Goal: Transaction & Acquisition: Purchase product/service

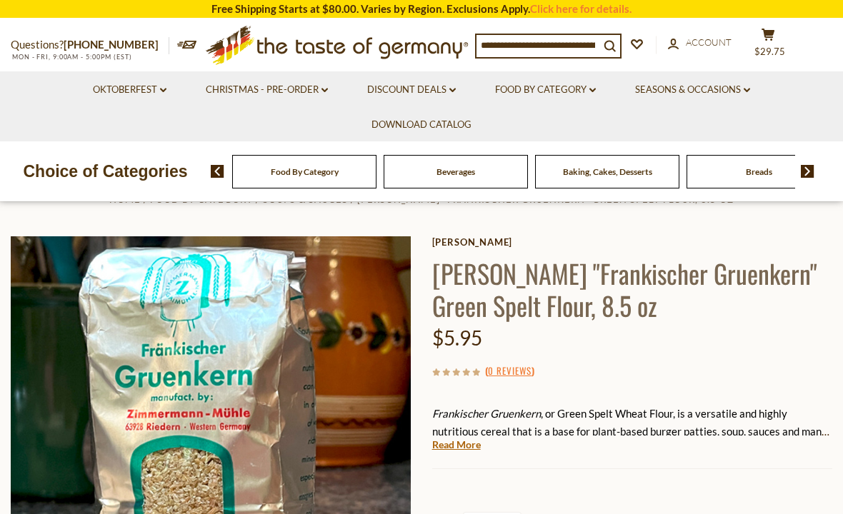
click at [710, 39] on span "Account" at bounding box center [709, 41] width 46 height 11
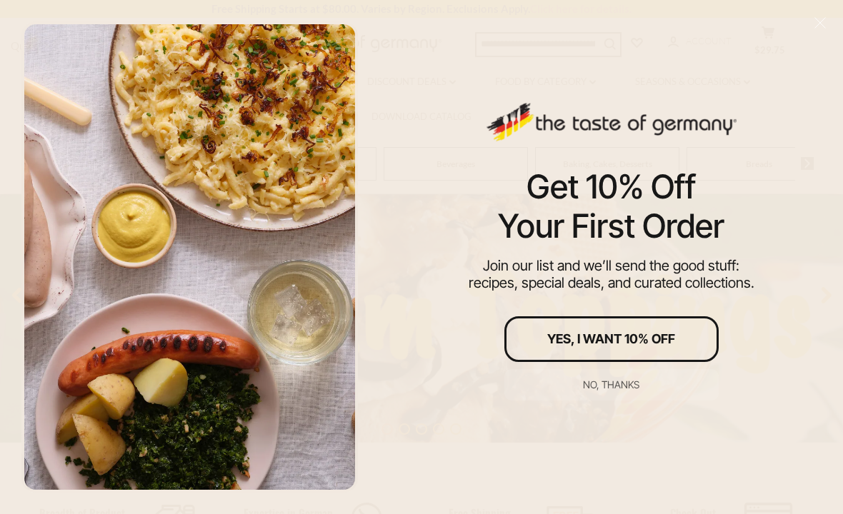
scroll to position [130, 0]
click at [669, 346] on div "Yes, I Want 10% Off" at bounding box center [611, 339] width 128 height 13
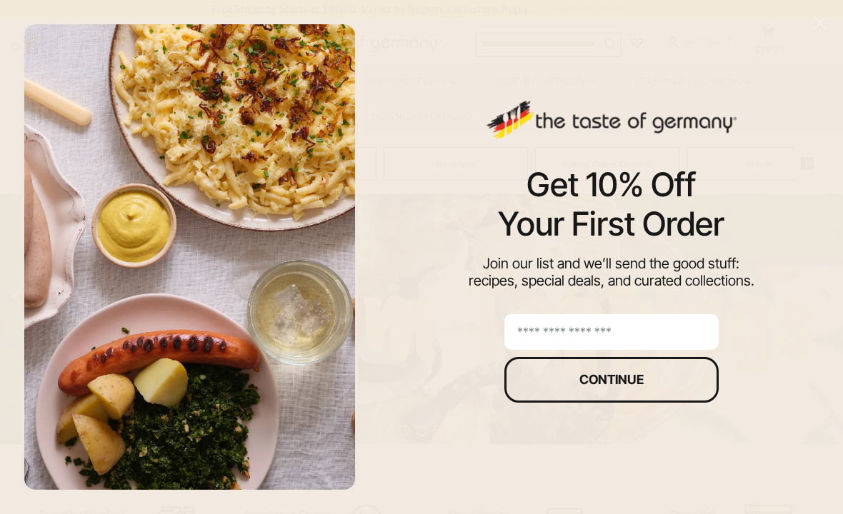
click at [652, 342] on input "email" at bounding box center [611, 332] width 214 height 36
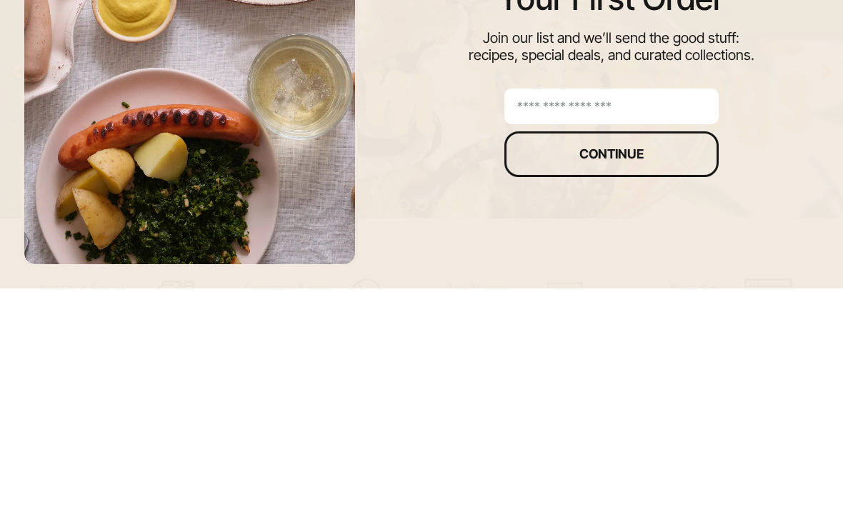
type input "**********"
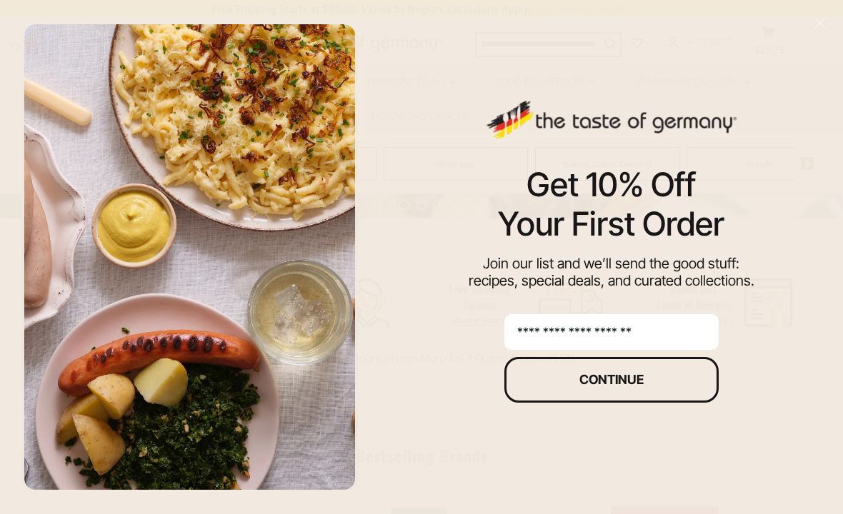
click at [644, 387] on div "Continue" at bounding box center [611, 380] width 64 height 13
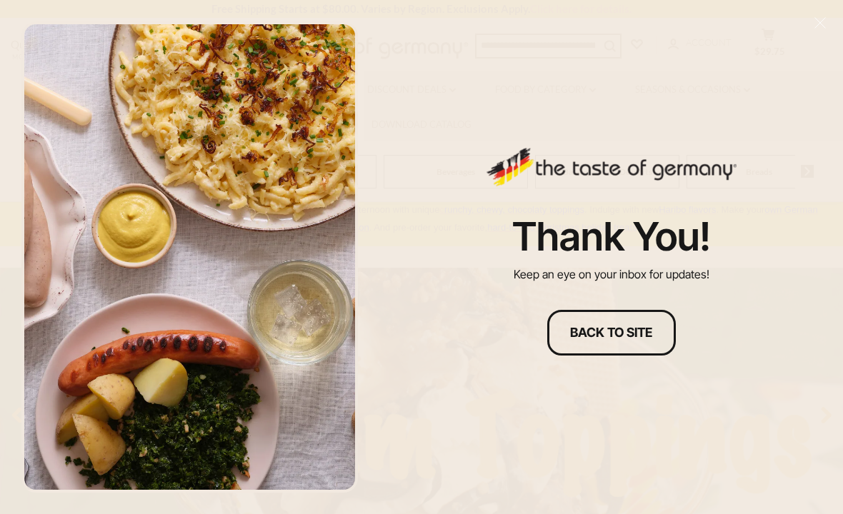
scroll to position [0, 0]
click at [610, 334] on div "Back to site" at bounding box center [611, 333] width 82 height 13
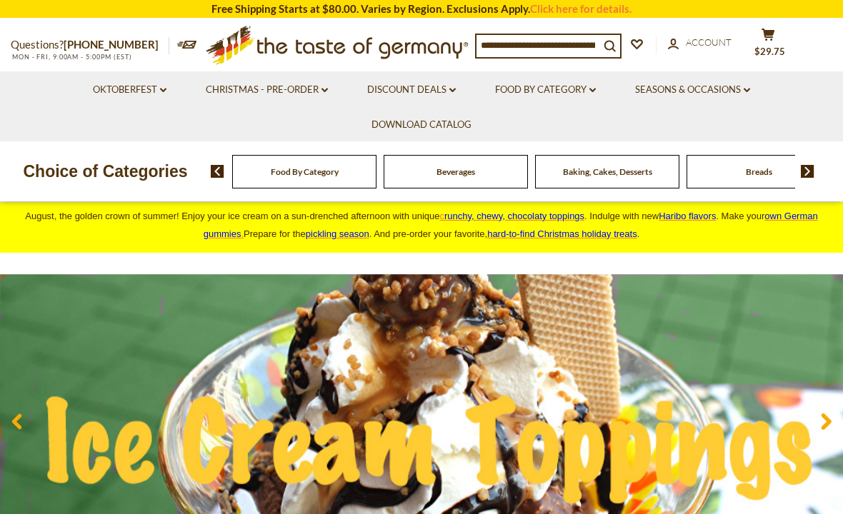
click at [581, 36] on input at bounding box center [538, 45] width 123 height 20
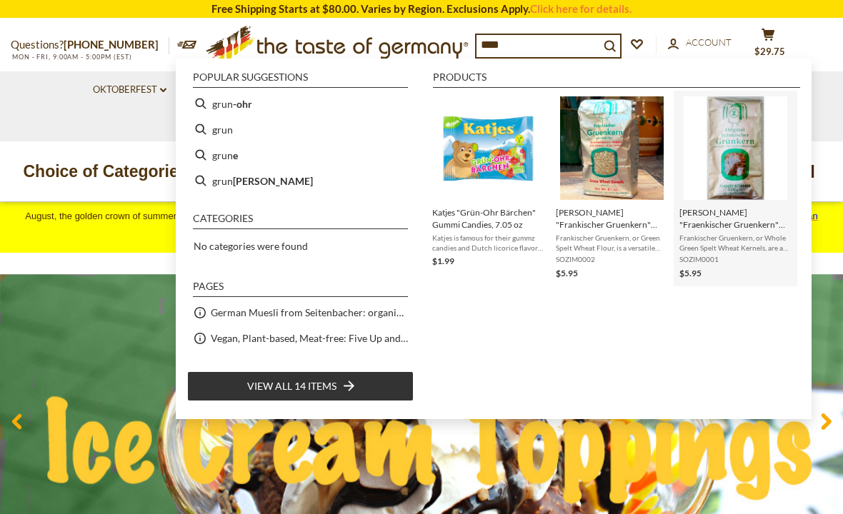
type input "****"
click at [740, 164] on img "Instant Search Results" at bounding box center [736, 148] width 104 height 104
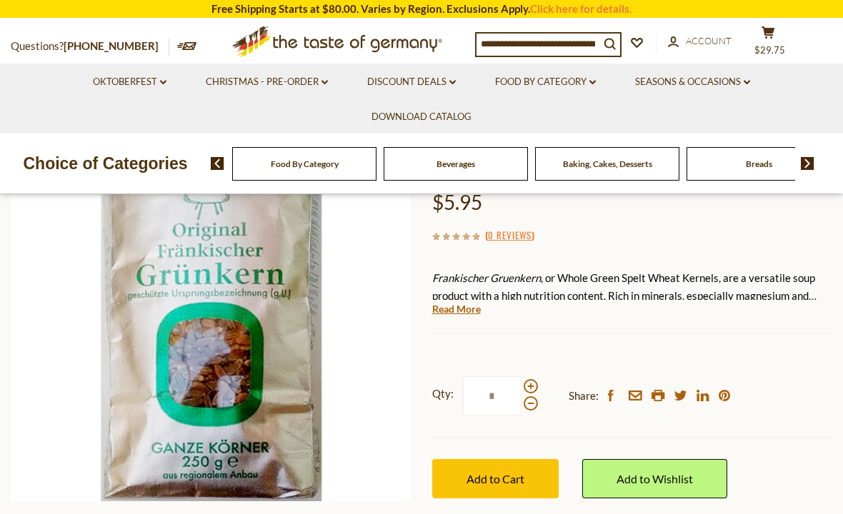
scroll to position [272, 0]
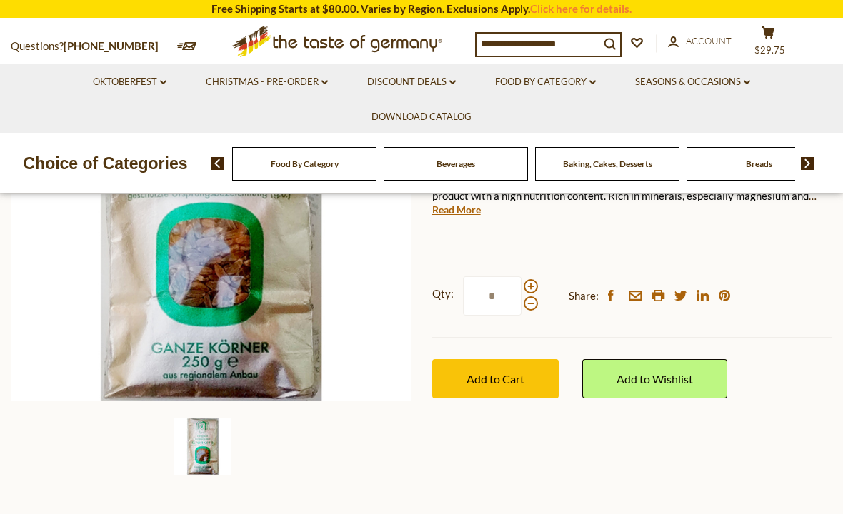
click at [531, 294] on span at bounding box center [531, 286] width 14 height 14
click at [522, 316] on input "*" at bounding box center [492, 296] width 59 height 39
type input "*"
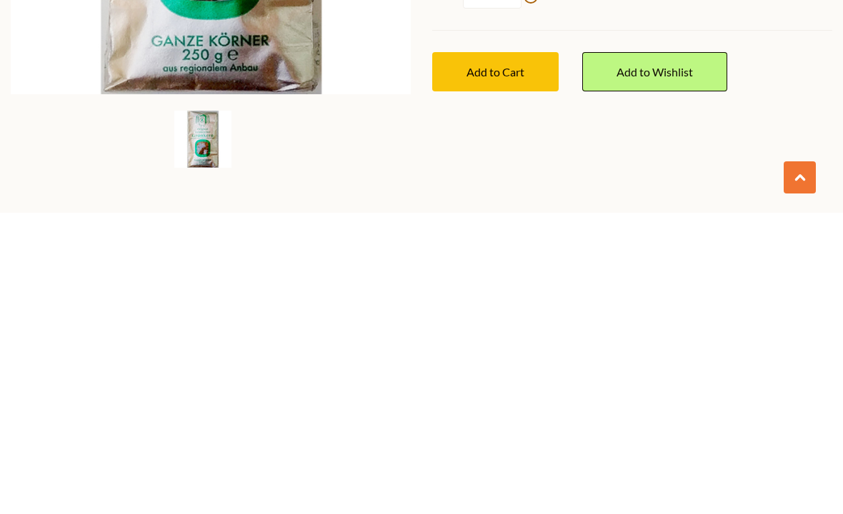
scroll to position [299, 0]
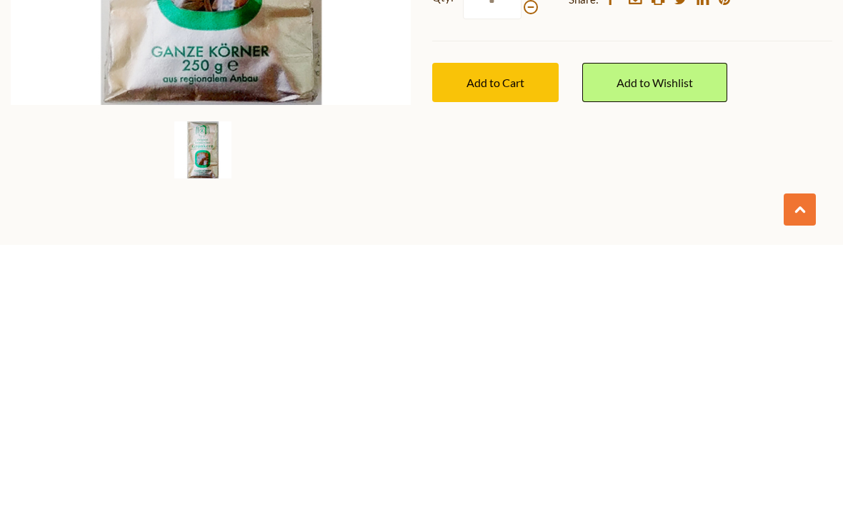
click at [203, 391] on img at bounding box center [202, 419] width 57 height 57
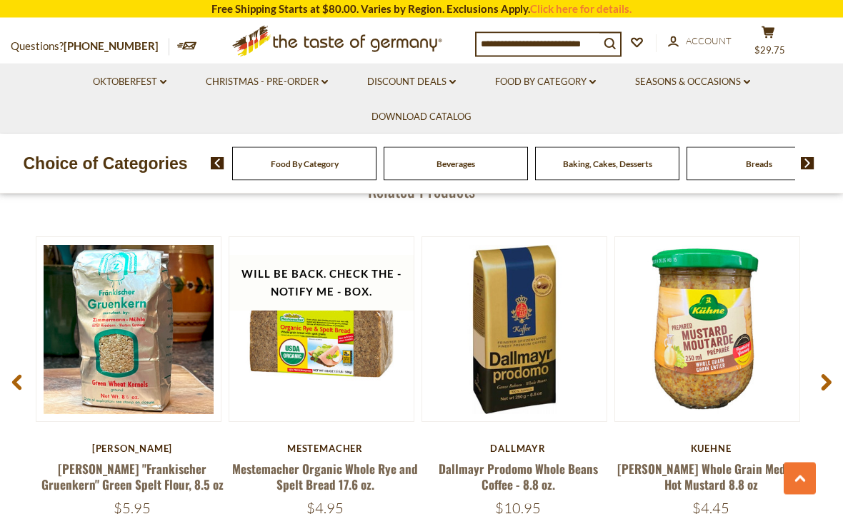
scroll to position [1798, 0]
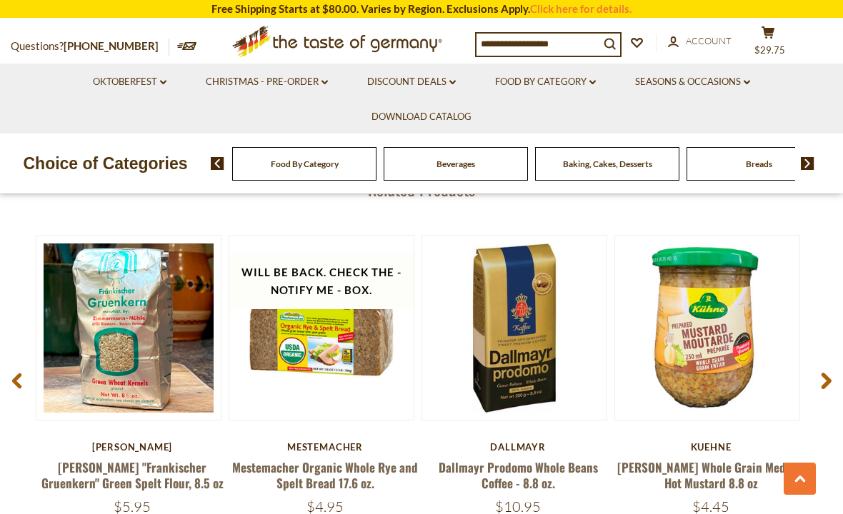
click at [161, 475] on link "[PERSON_NAME] "Frankischer Gruenkern" Green Spelt Flour, 8.5 oz" at bounding box center [132, 475] width 182 height 33
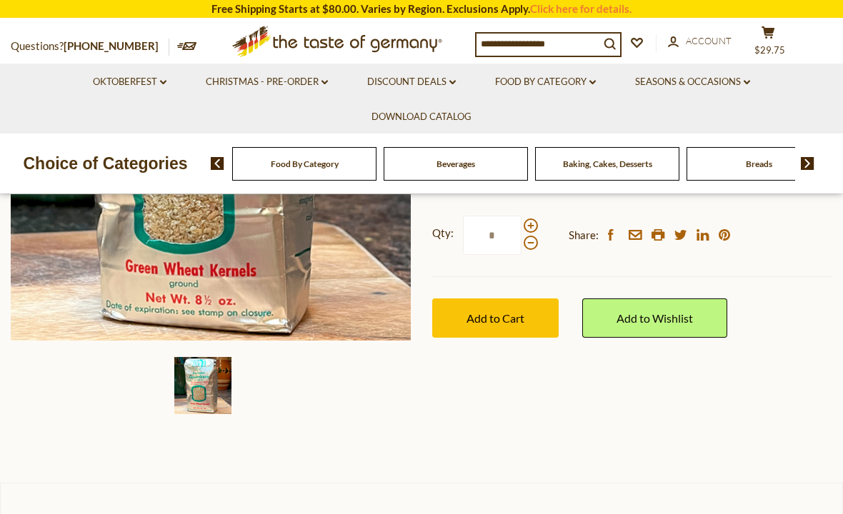
click at [534, 221] on span at bounding box center [531, 226] width 14 height 14
click at [522, 221] on input "*" at bounding box center [492, 235] width 59 height 39
type input "*"
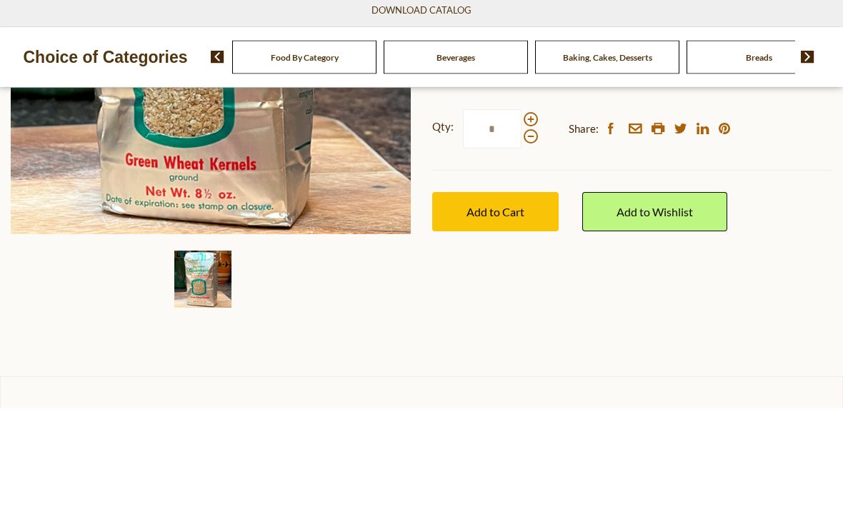
click at [543, 299] on button "Add to Cart" at bounding box center [495, 318] width 126 height 39
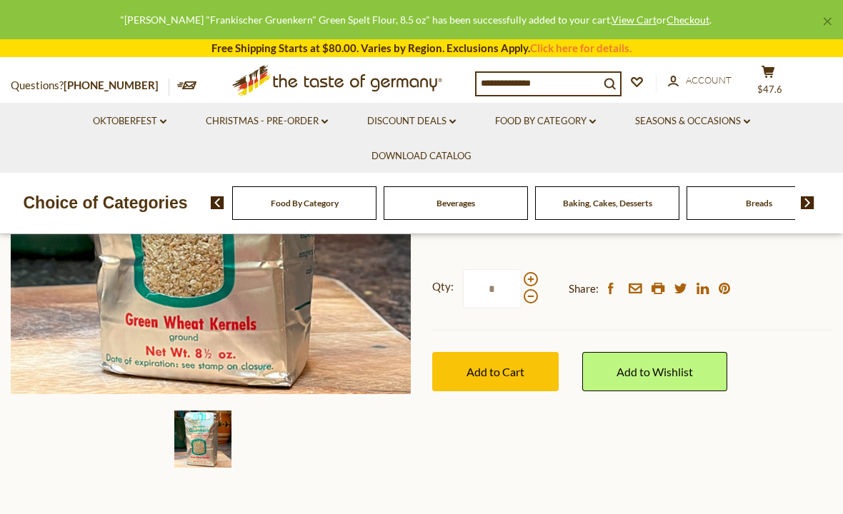
scroll to position [281, 0]
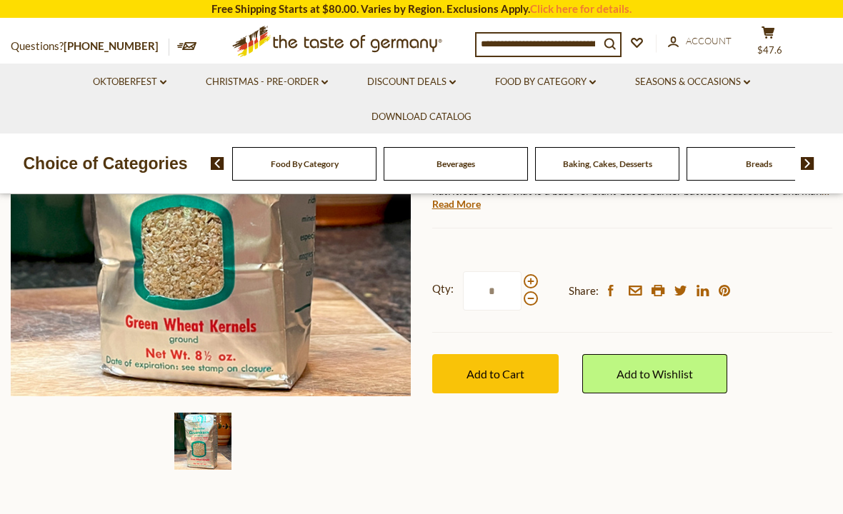
click at [782, 44] on span "$47.6" at bounding box center [769, 49] width 25 height 11
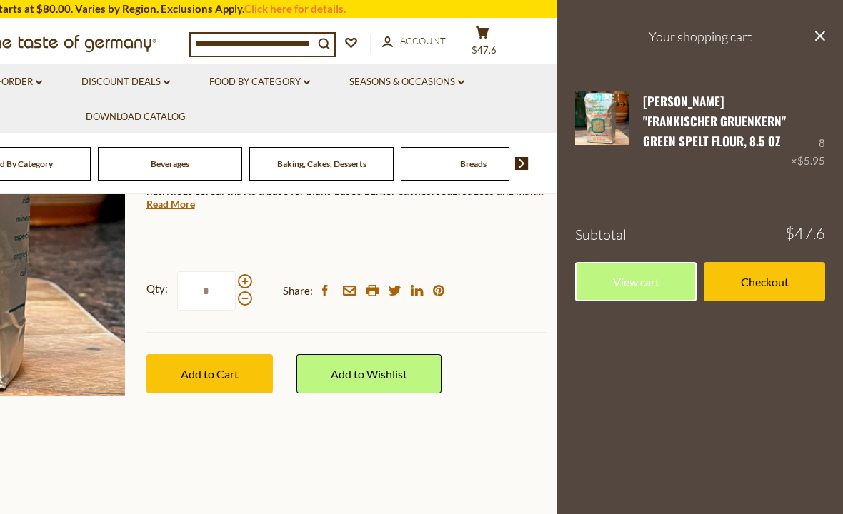
click at [662, 166] on link "Edit" at bounding box center [655, 162] width 24 height 13
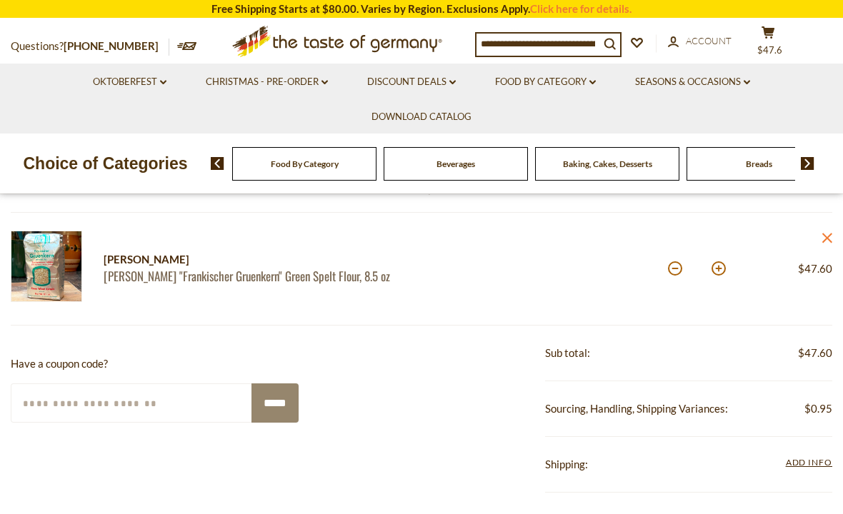
scroll to position [163, 0]
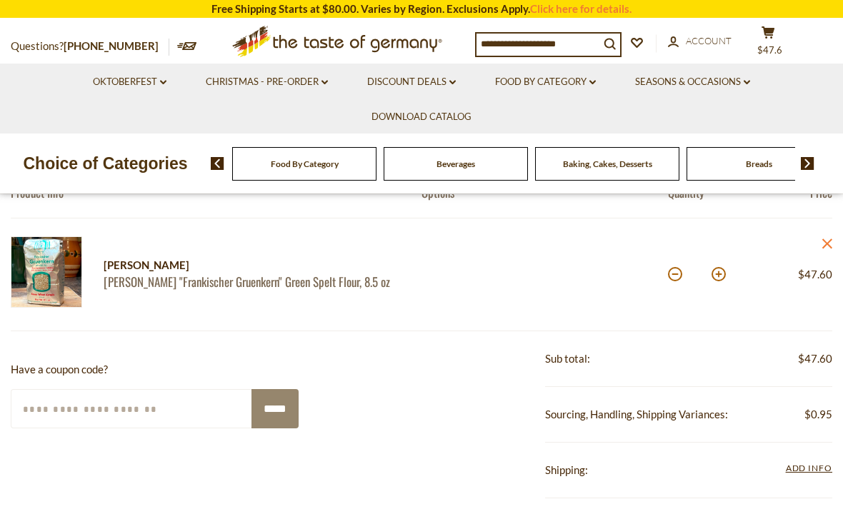
click at [674, 278] on button at bounding box center [675, 274] width 14 height 14
click at [676, 277] on button at bounding box center [675, 274] width 14 height 14
type input "*"
click at [670, 284] on div "*" at bounding box center [697, 274] width 58 height 39
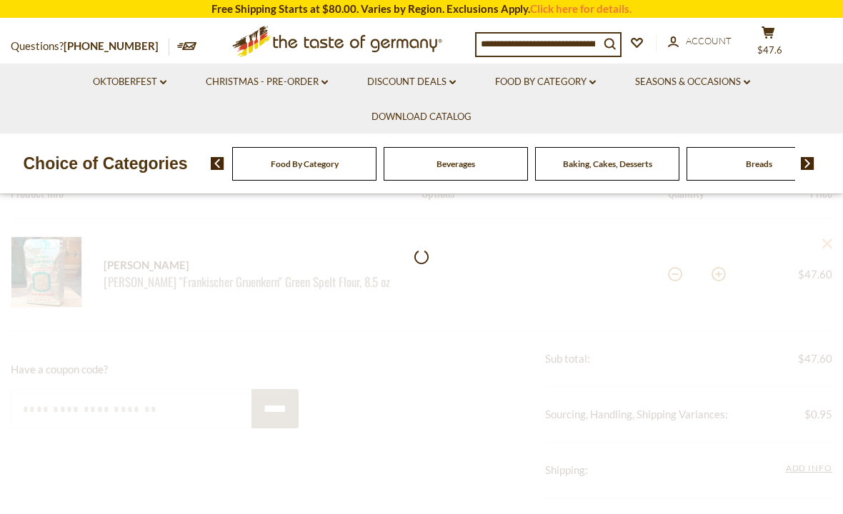
click at [670, 279] on div at bounding box center [421, 506] width 843 height 757
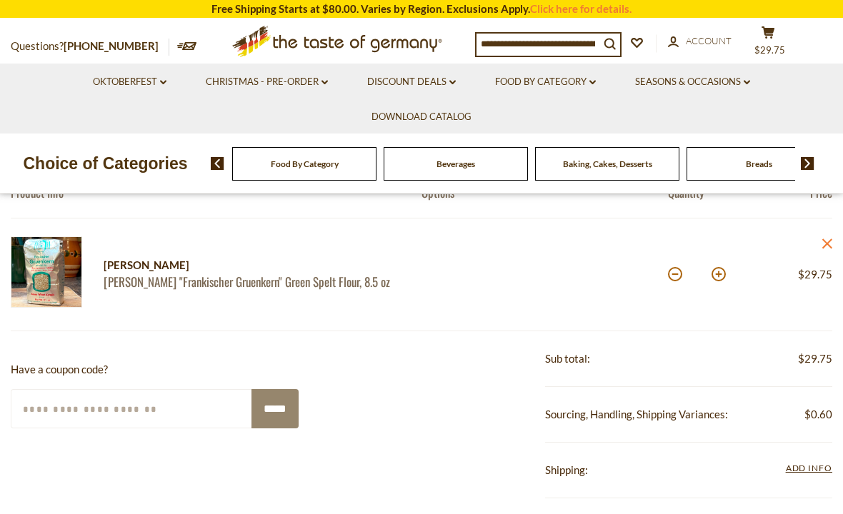
click at [674, 277] on button at bounding box center [675, 274] width 14 height 14
type input "*"
click at [675, 275] on button at bounding box center [675, 274] width 14 height 14
type input "*"
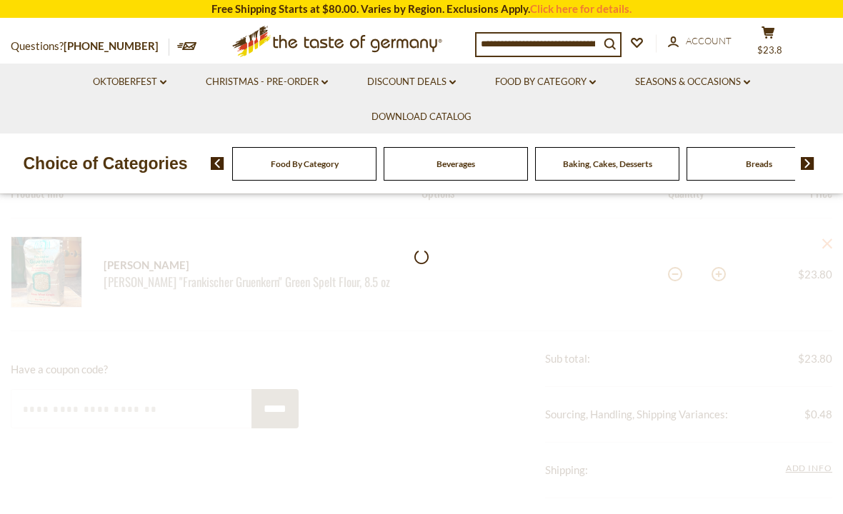
click at [677, 274] on div at bounding box center [421, 488] width 843 height 720
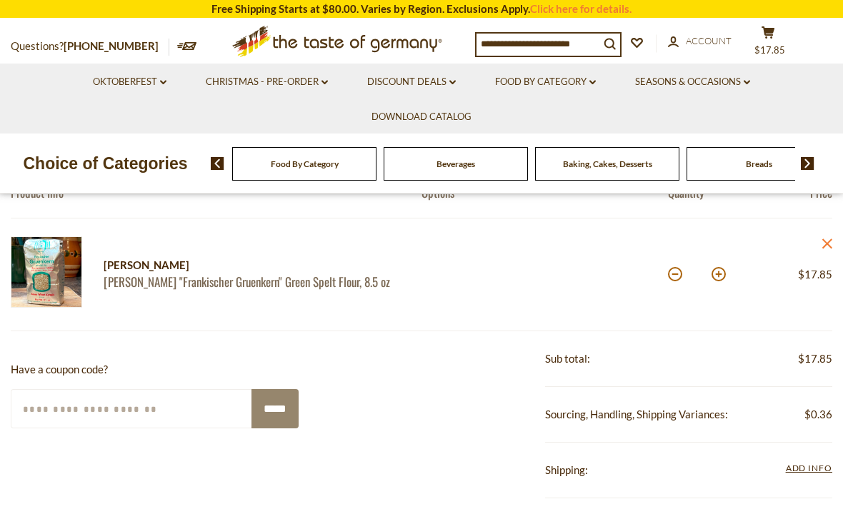
click at [675, 277] on button at bounding box center [675, 274] width 14 height 14
type input "*"
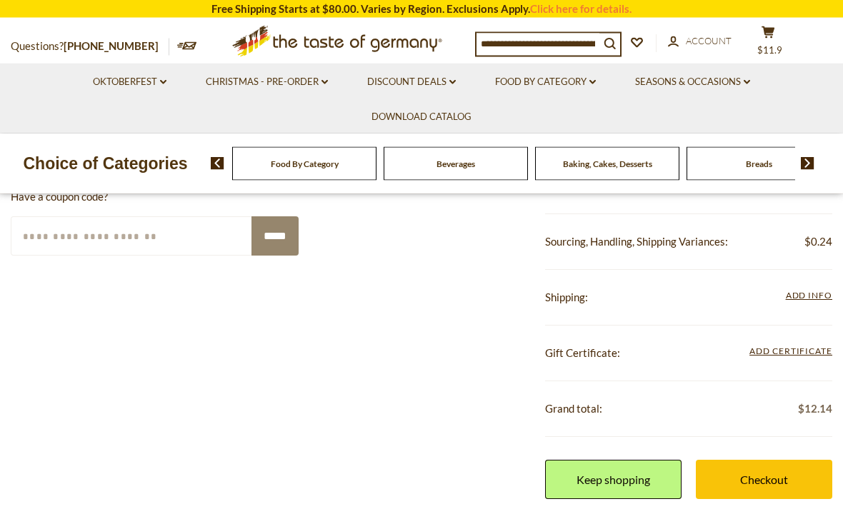
scroll to position [336, 0]
click at [643, 477] on link "Keep shopping" at bounding box center [613, 479] width 136 height 39
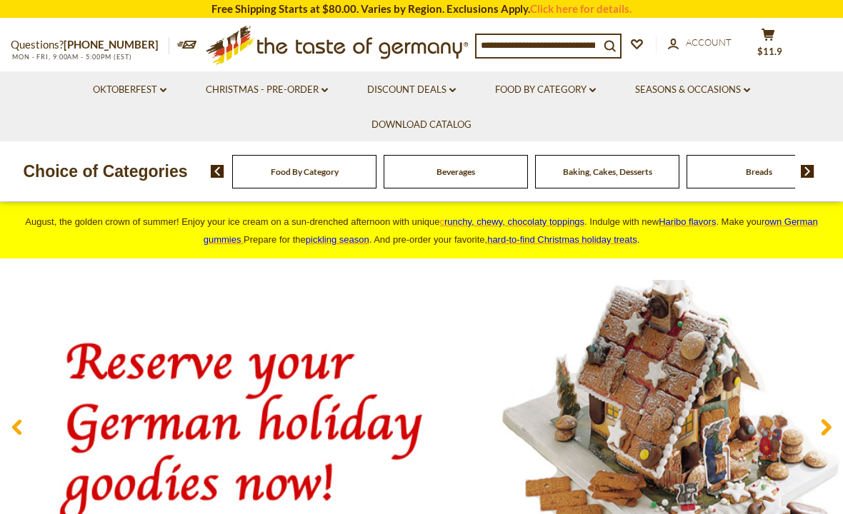
click at [503, 42] on input at bounding box center [538, 45] width 123 height 20
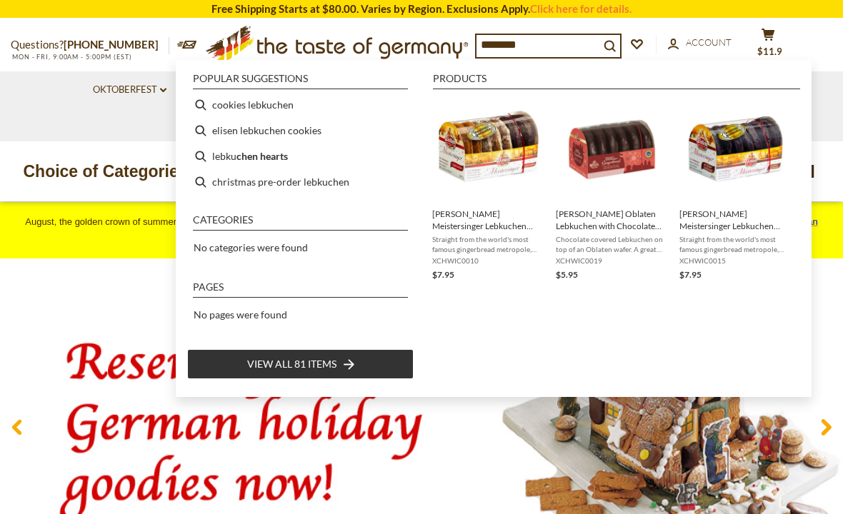
type input "*********"
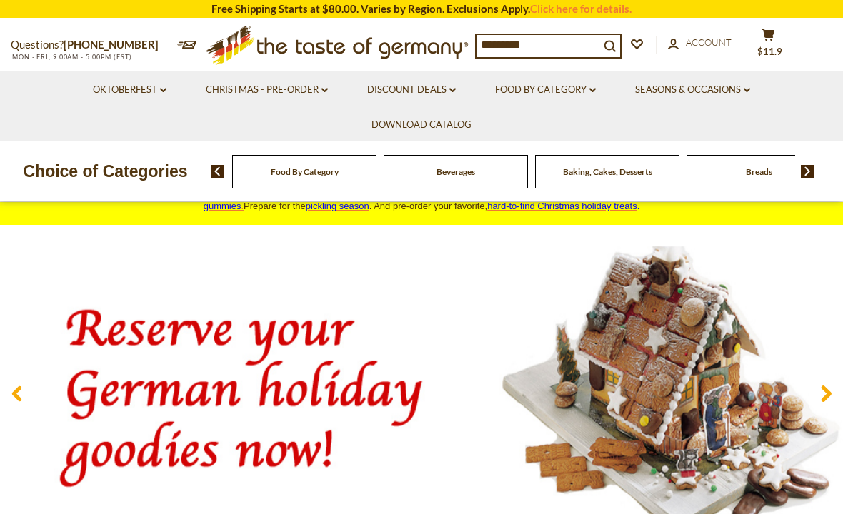
scroll to position [12, 0]
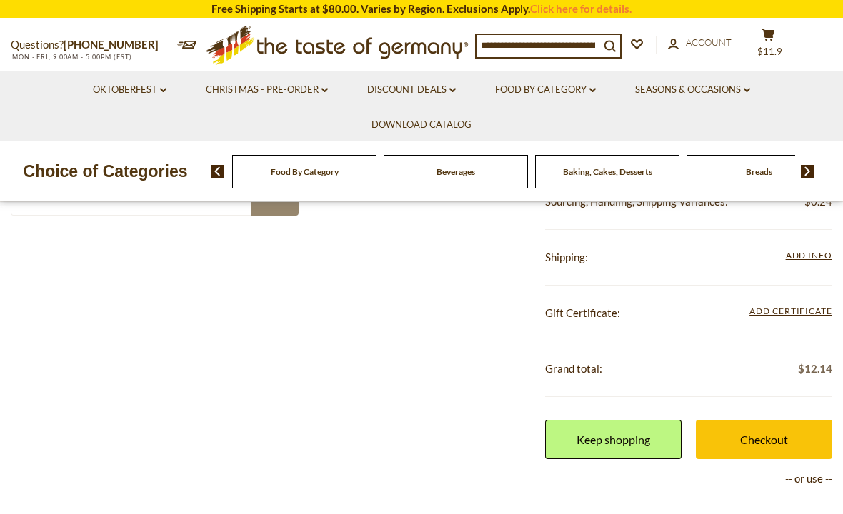
click at [520, 39] on input at bounding box center [538, 45] width 123 height 20
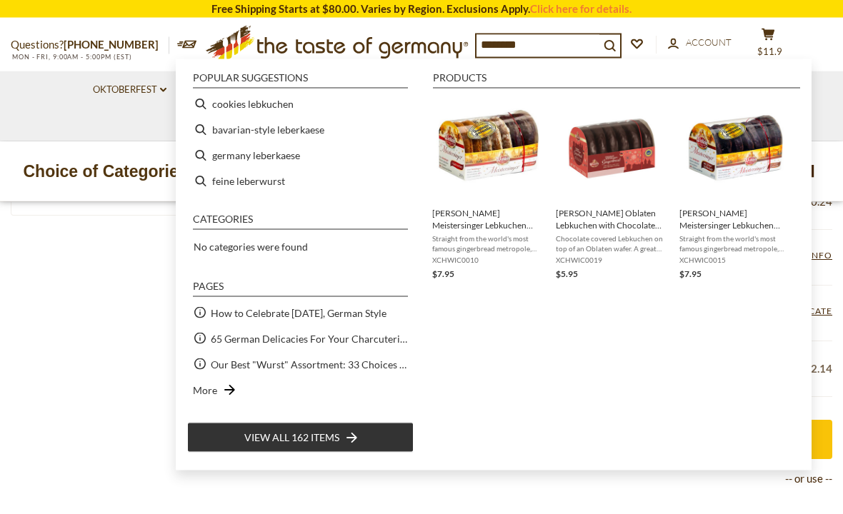
type input "*********"
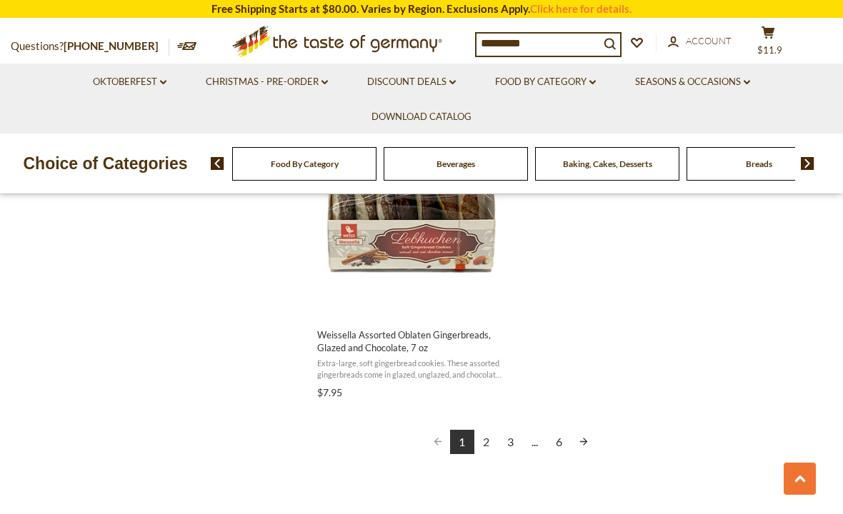
scroll to position [2540, 0]
click at [490, 434] on link "2" at bounding box center [486, 443] width 24 height 24
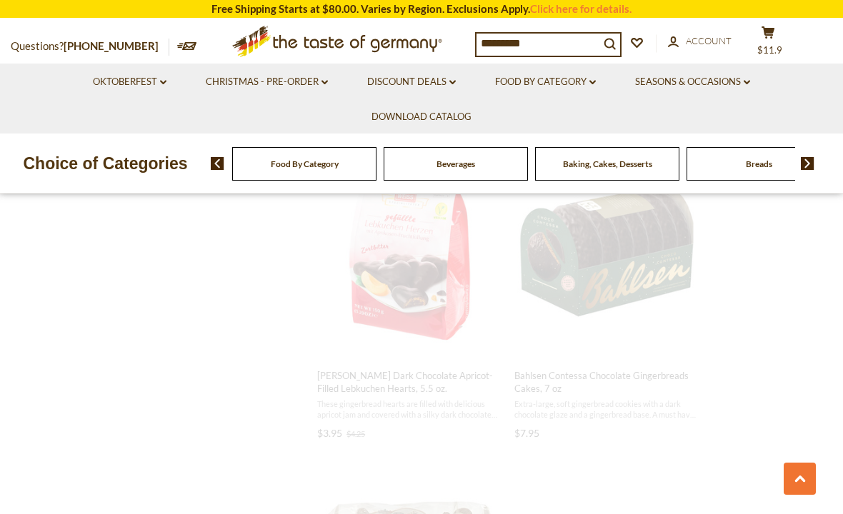
scroll to position [93, 0]
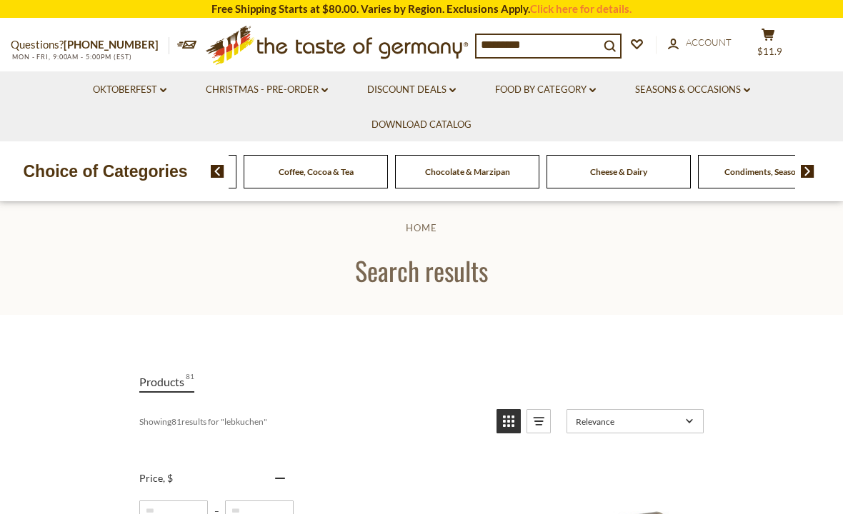
scroll to position [9, 0]
click at [594, 39] on input "*********" at bounding box center [538, 45] width 123 height 20
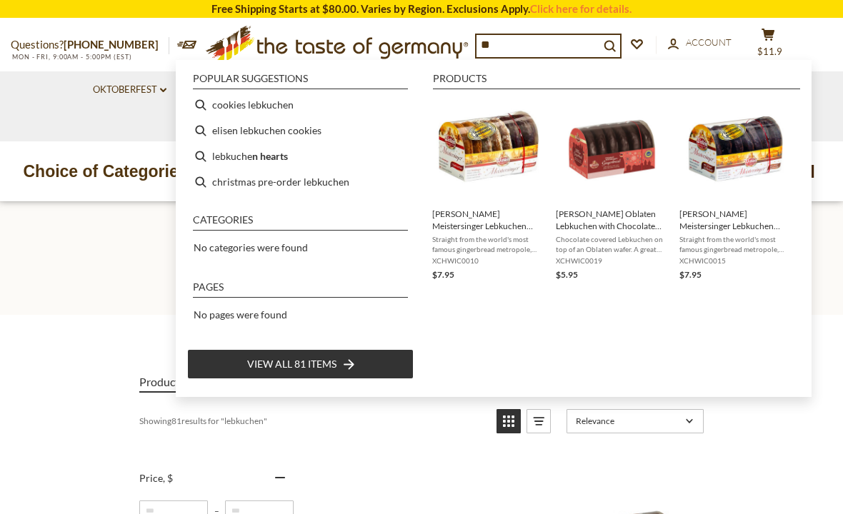
type input "*"
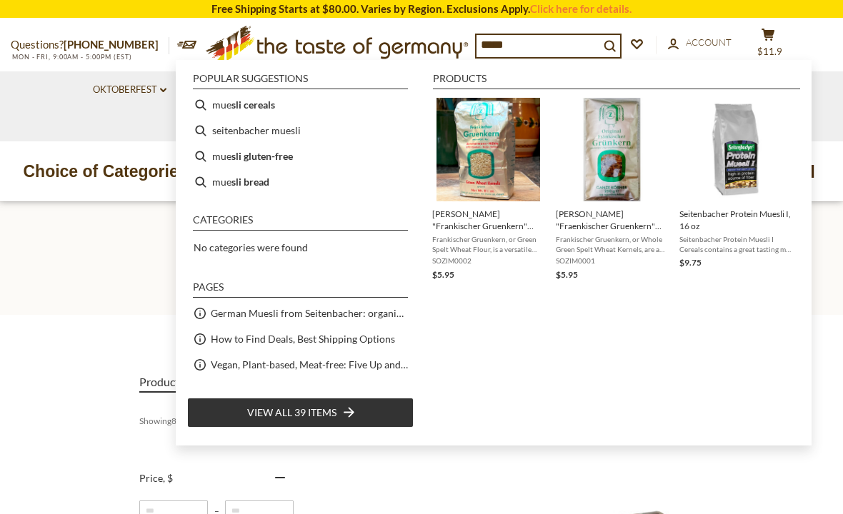
type input "******"
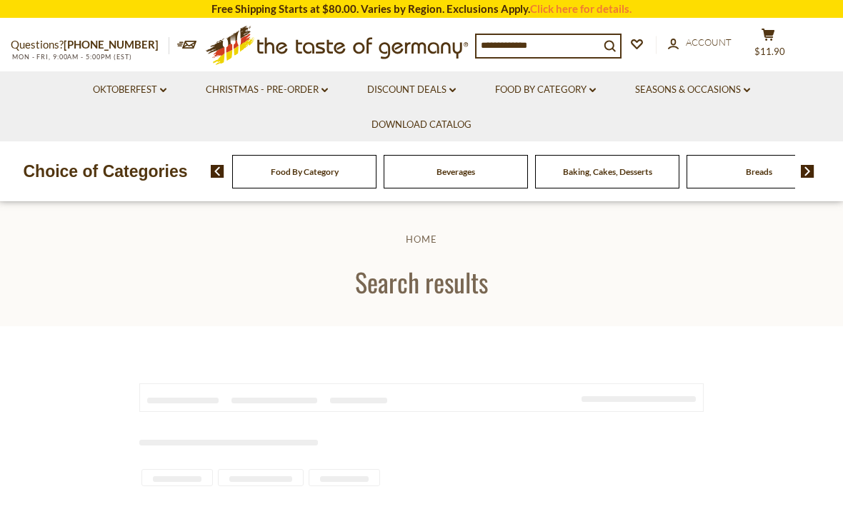
type input "******"
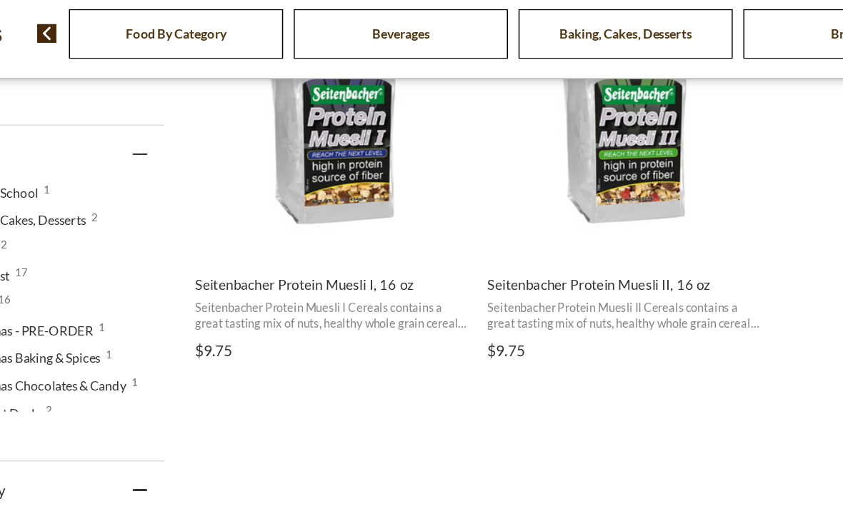
scroll to position [369, 0]
click at [317, 343] on span "Seitenbacher Protein Muesli I Cereals contains a great tasting mix of nuts, hea…" at bounding box center [409, 354] width 185 height 22
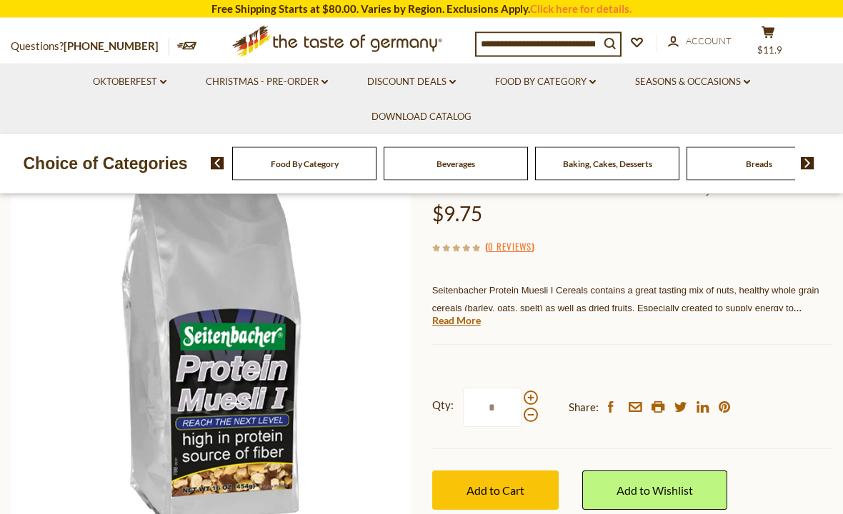
scroll to position [133, 0]
click at [457, 324] on link "Read More" at bounding box center [456, 320] width 49 height 14
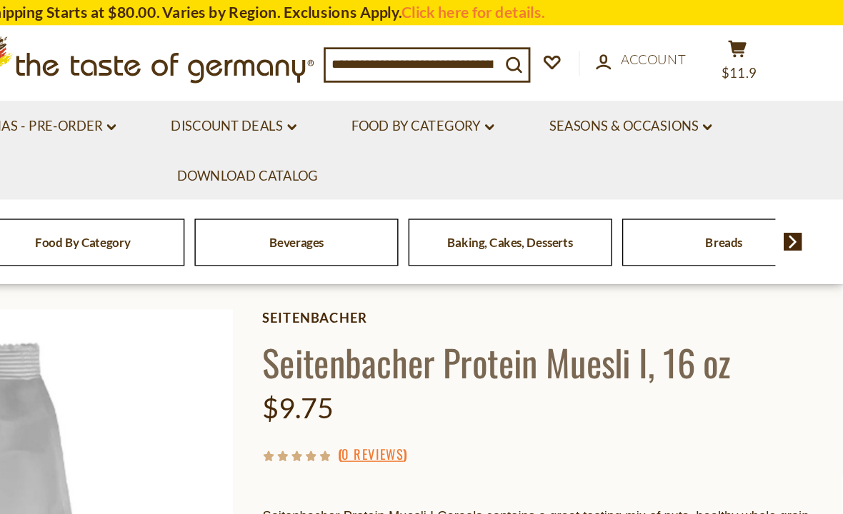
scroll to position [0, 0]
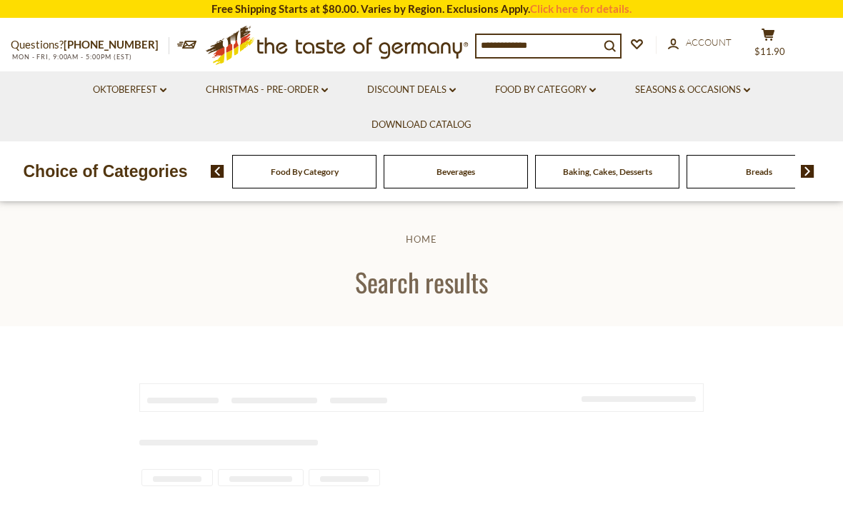
type input "******"
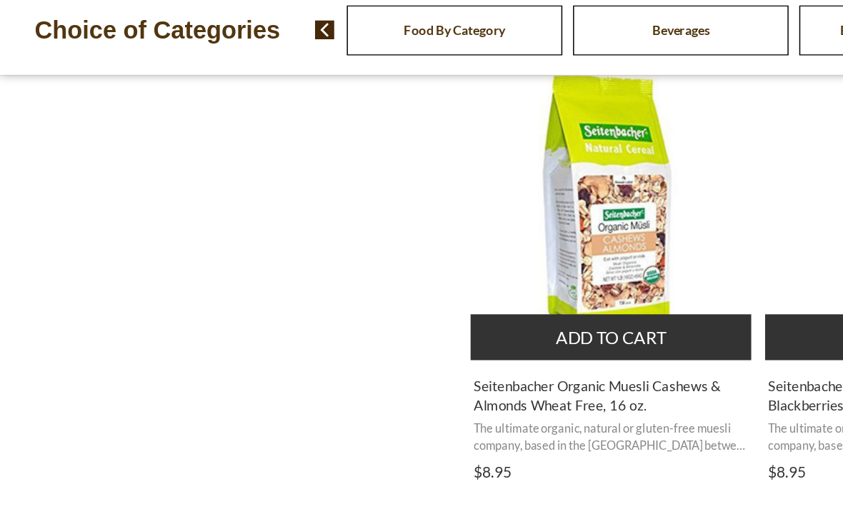
scroll to position [1534, 0]
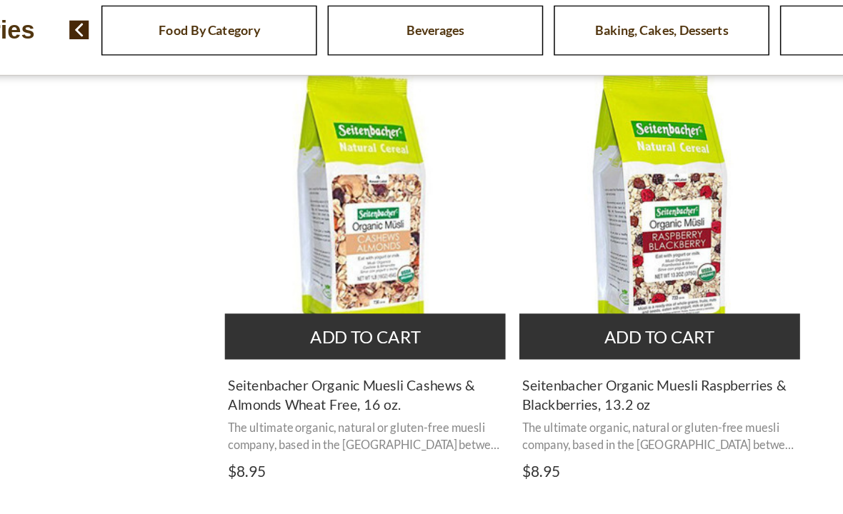
click at [514, 395] on span "Seitenbacher Organic Muesli Raspberries & Blackberries, 13.2 oz" at bounding box center [606, 408] width 185 height 26
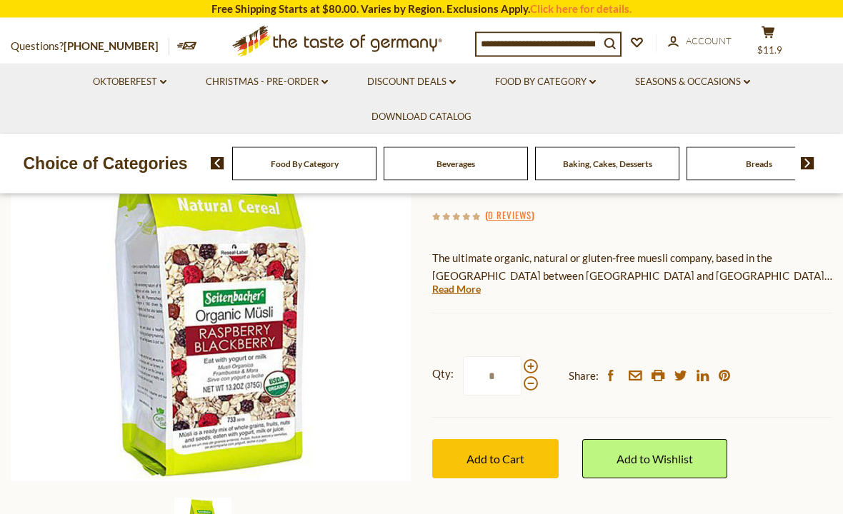
scroll to position [183, 0]
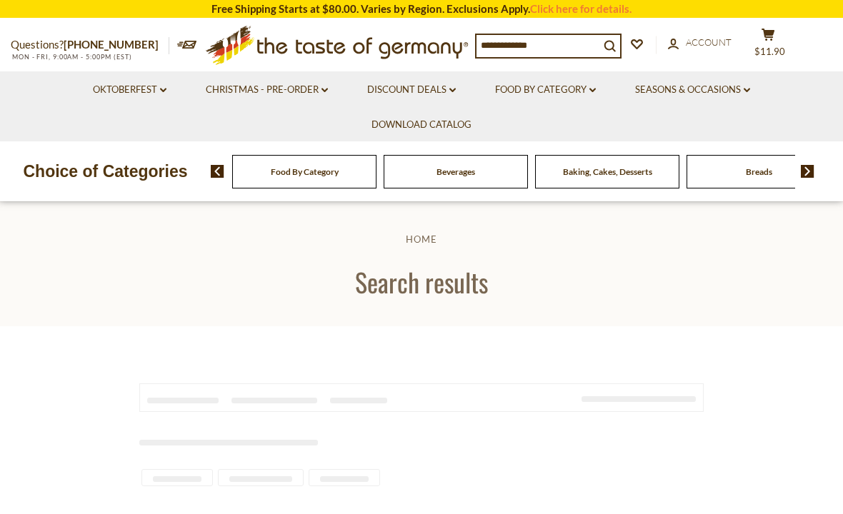
type input "******"
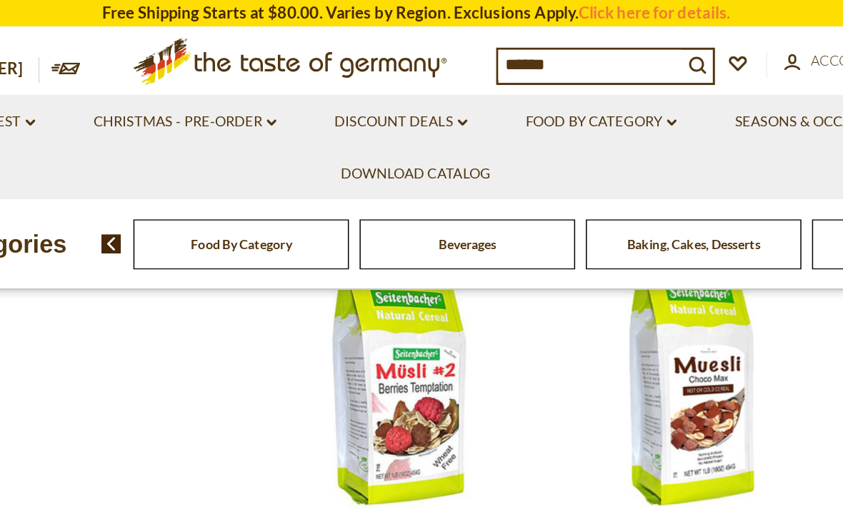
scroll to position [1245, 0]
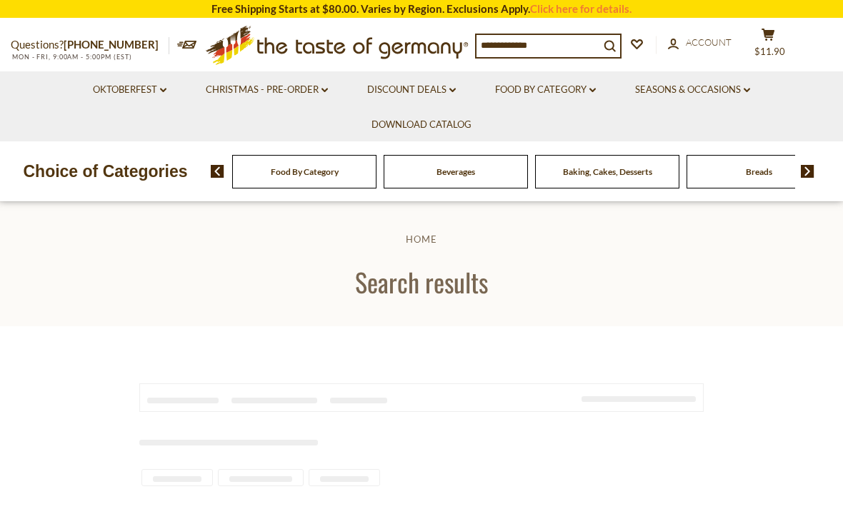
scroll to position [9, 0]
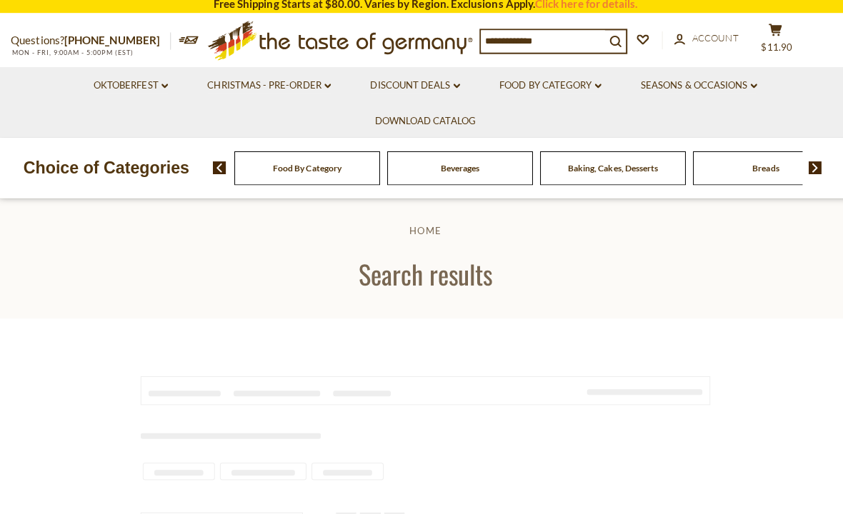
type input "*********"
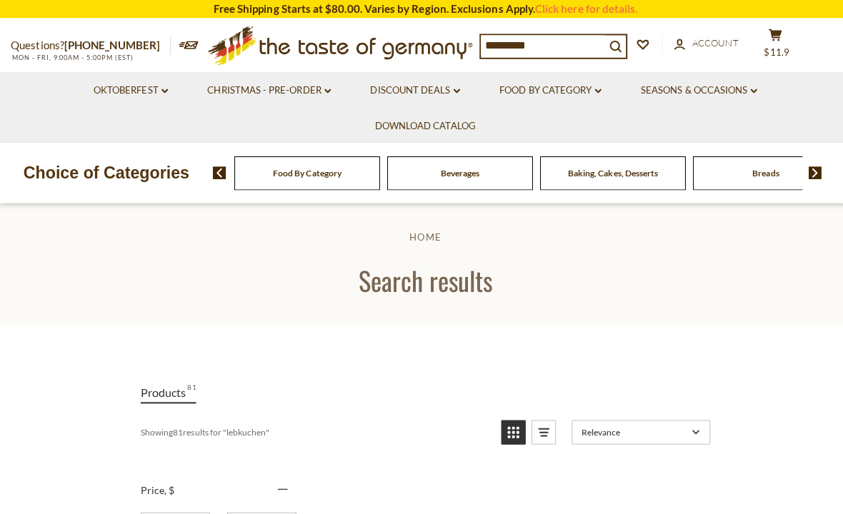
scroll to position [0, 0]
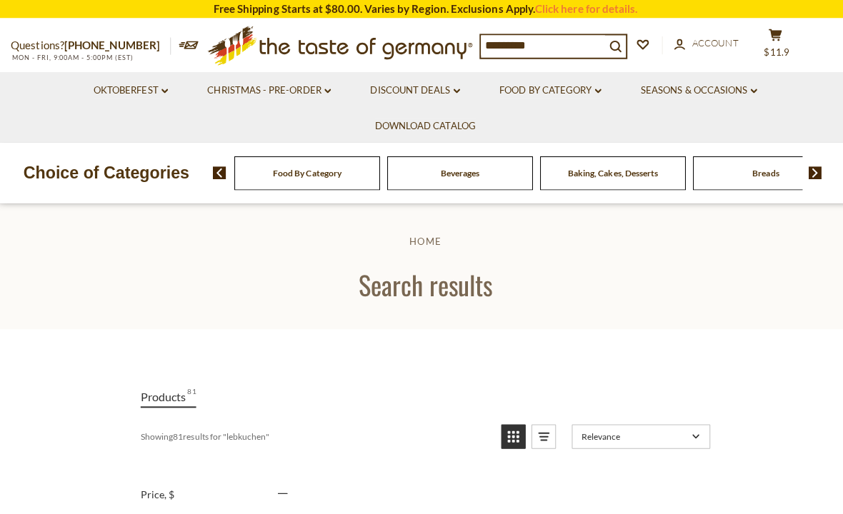
click at [566, 93] on link "Food By Category dropdown_arrow" at bounding box center [545, 90] width 101 height 16
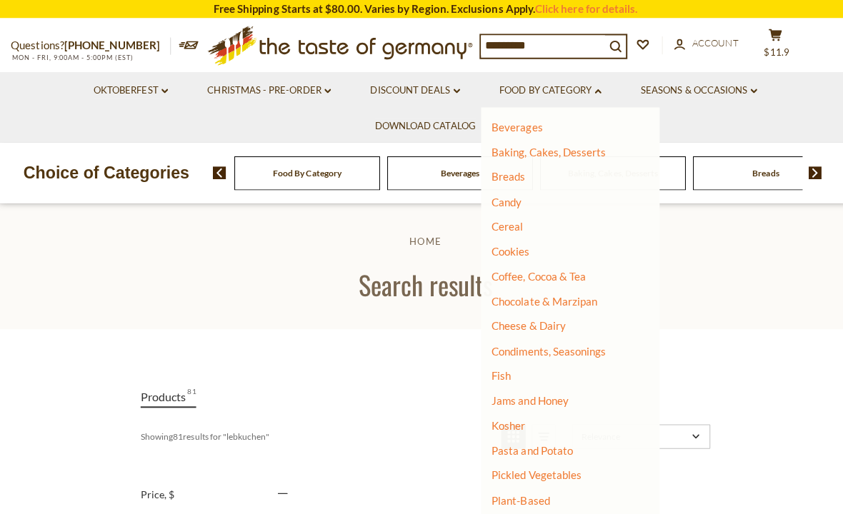
scroll to position [77, 0]
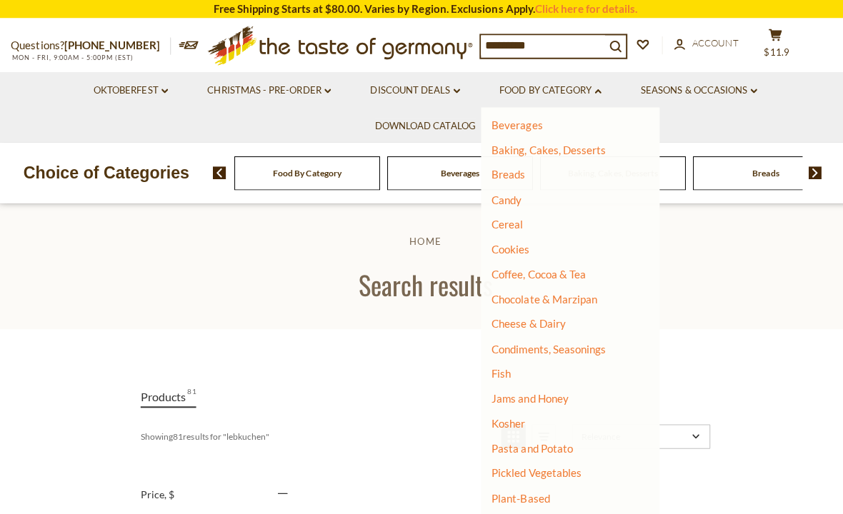
click at [447, 231] on ul "Home" at bounding box center [421, 239] width 755 height 18
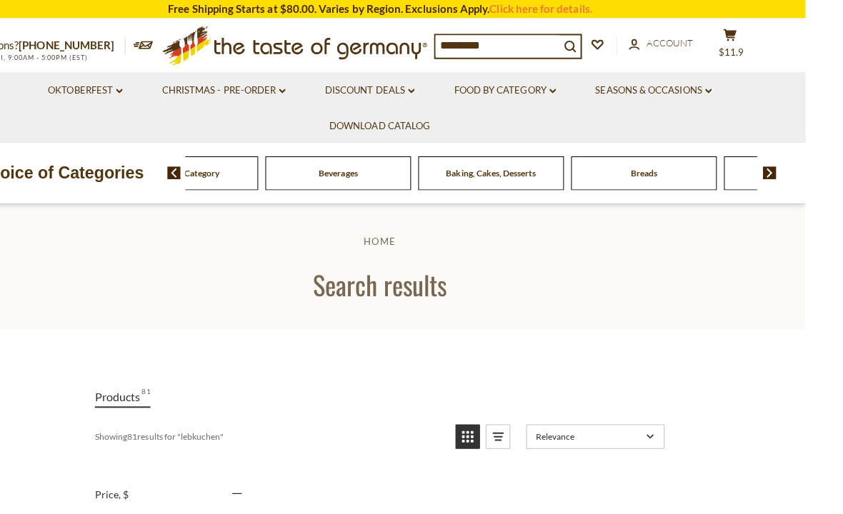
scroll to position [0, 0]
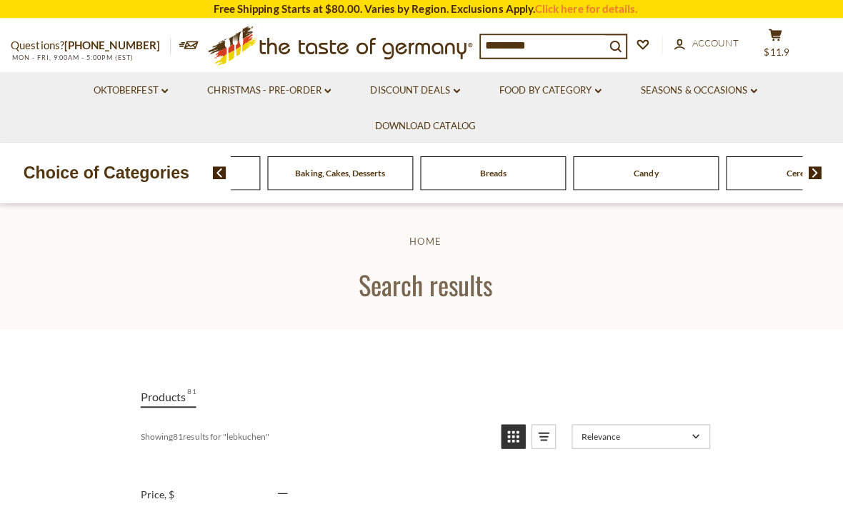
click at [106, 172] on div "Beverages" at bounding box center [34, 172] width 144 height 34
click at [541, 93] on link "Food By Category dropdown_arrow" at bounding box center [545, 90] width 101 height 16
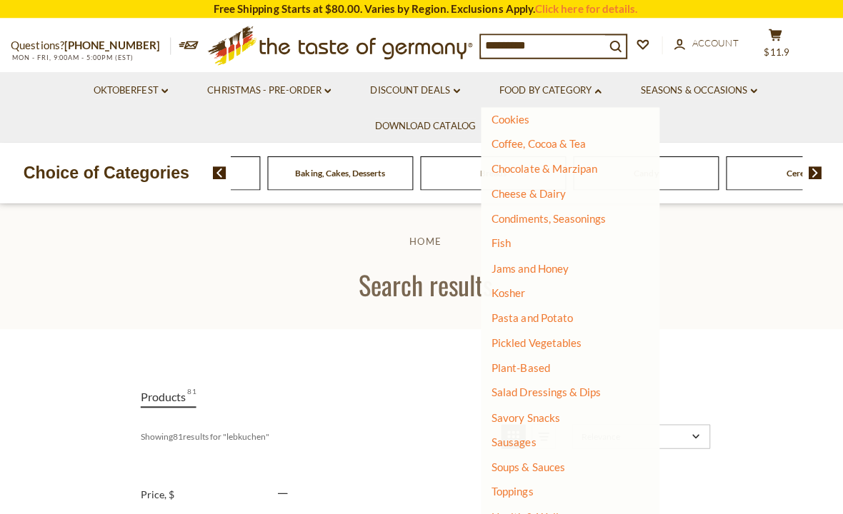
scroll to position [207, 0]
click at [500, 432] on link "Sausages" at bounding box center [509, 438] width 44 height 13
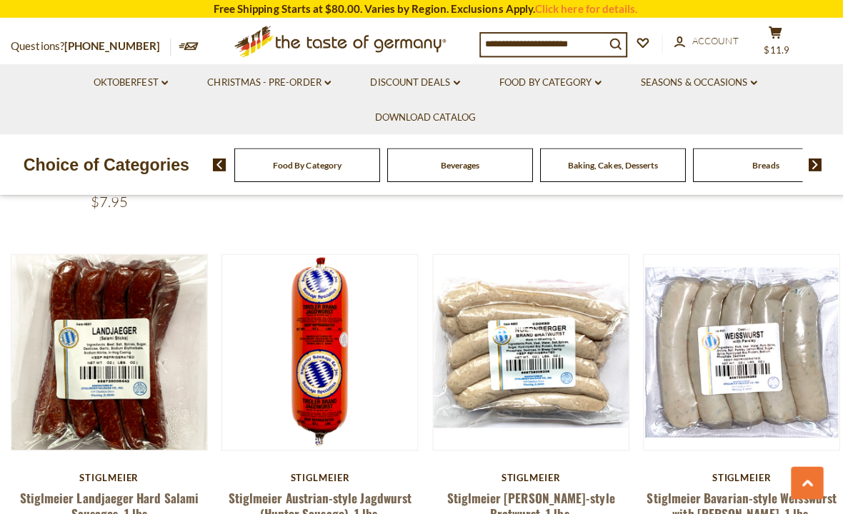
scroll to position [3087, 0]
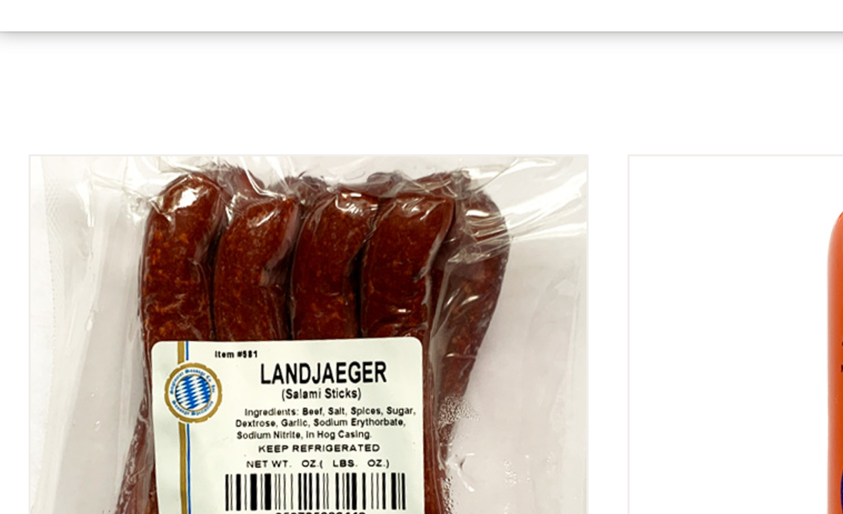
click at [133, 96] on button "Quick View" at bounding box center [108, 85] width 96 height 32
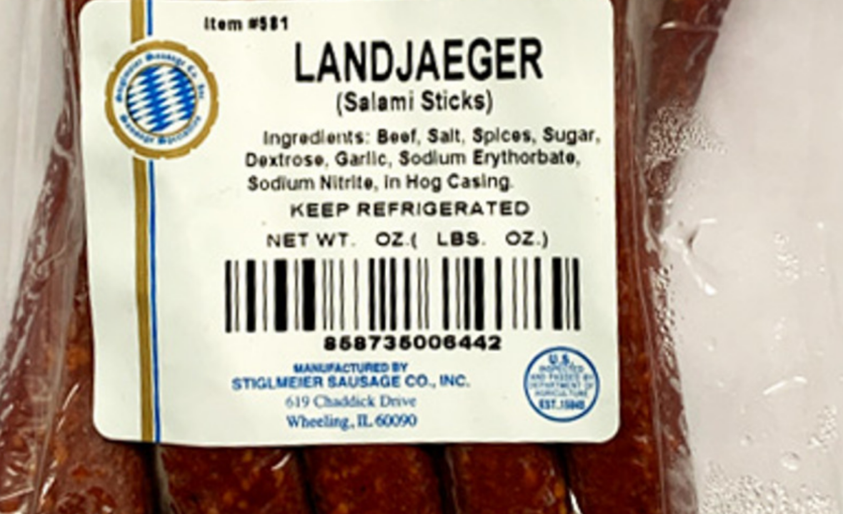
click at [234, 76] on img at bounding box center [238, 238] width 349 height 349
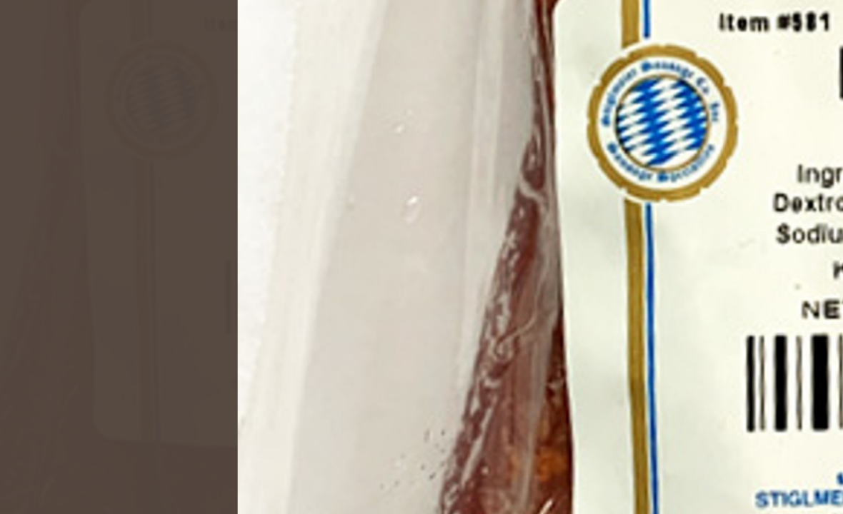
click at [190, 108] on img at bounding box center [421, 254] width 463 height 463
click at [36, 119] on div at bounding box center [421, 257] width 843 height 514
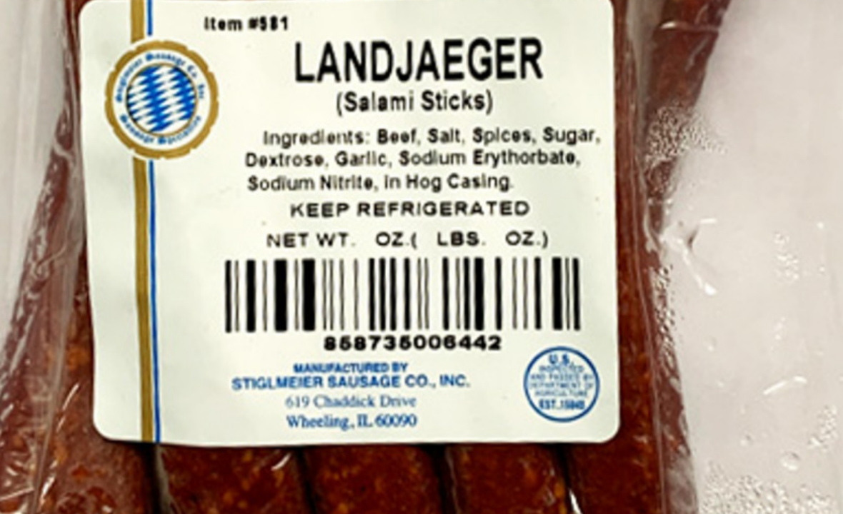
click at [251, 94] on img at bounding box center [238, 238] width 349 height 349
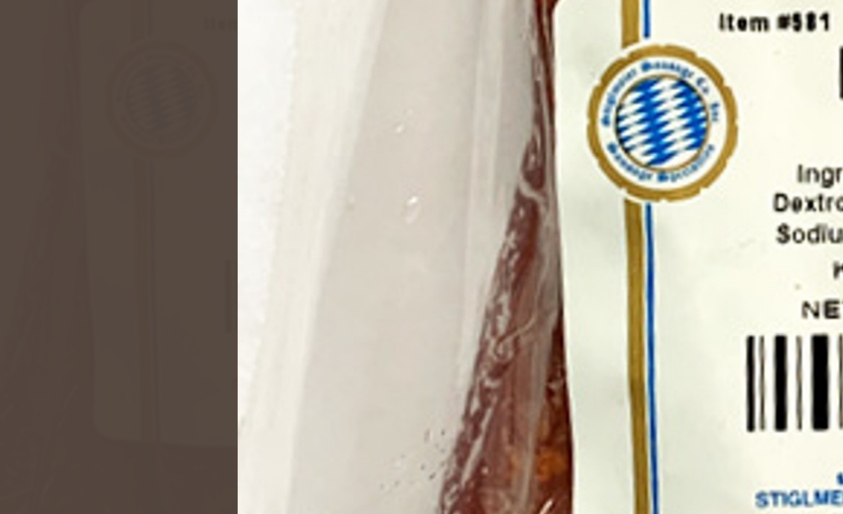
click at [36, 4] on div at bounding box center [421, 257] width 843 height 514
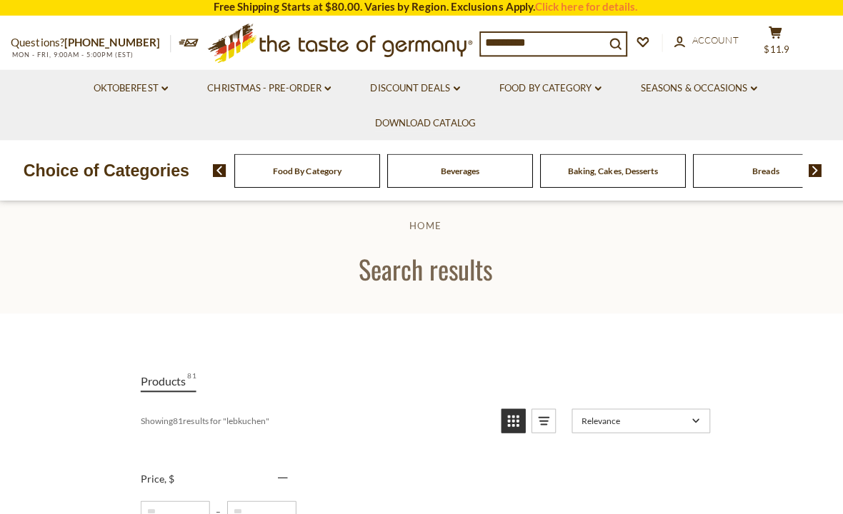
scroll to position [13, 0]
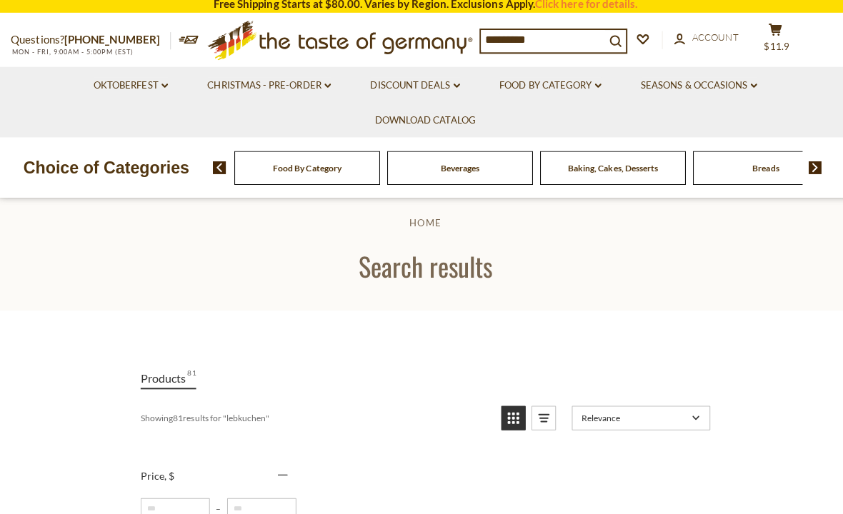
click at [570, 35] on input "*********" at bounding box center [538, 45] width 123 height 20
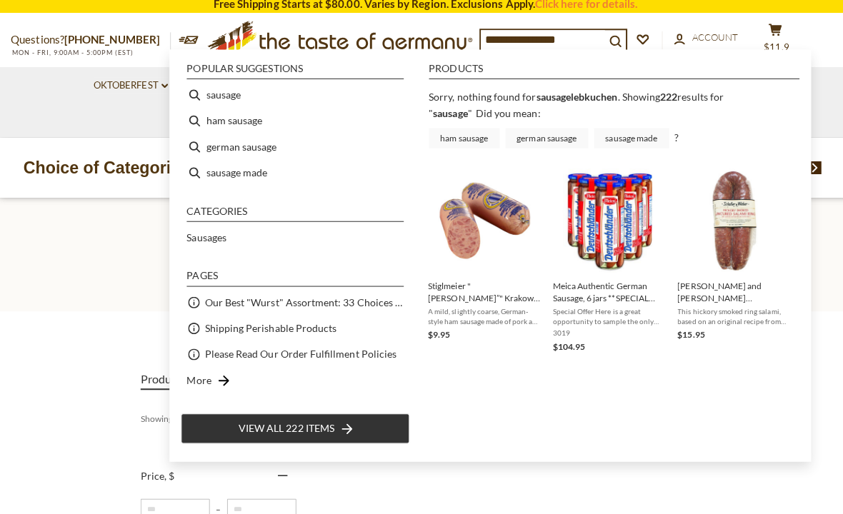
click at [243, 98] on li "sausage" at bounding box center [292, 99] width 227 height 26
type input "*******"
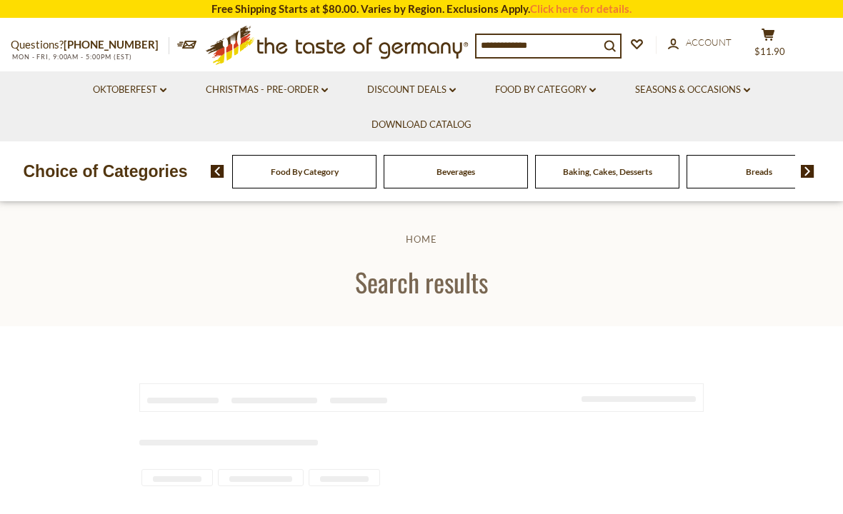
type input "*******"
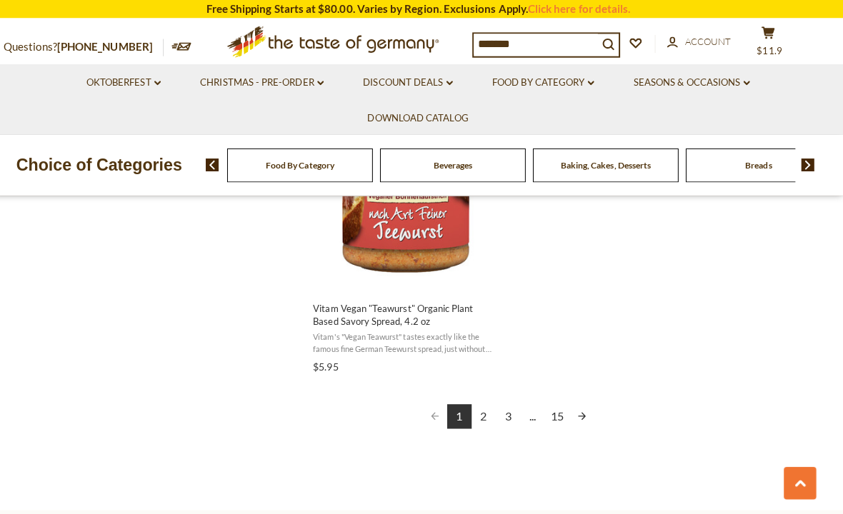
scroll to position [2578, 0]
click at [581, 419] on link "Next page" at bounding box center [584, 413] width 24 height 24
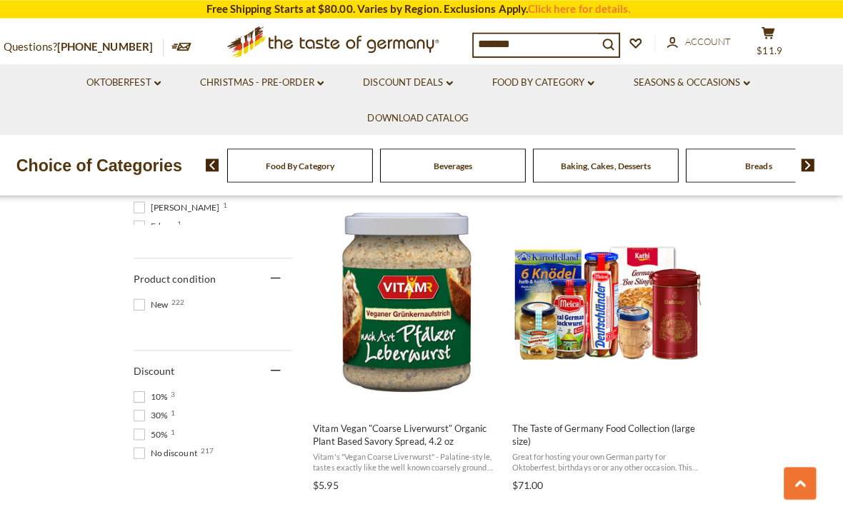
scroll to position [905, 0]
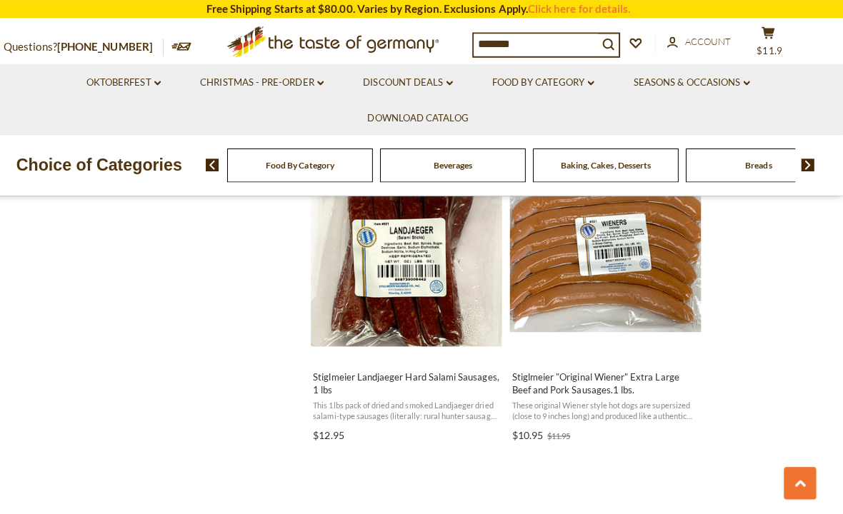
scroll to position [2189, 0]
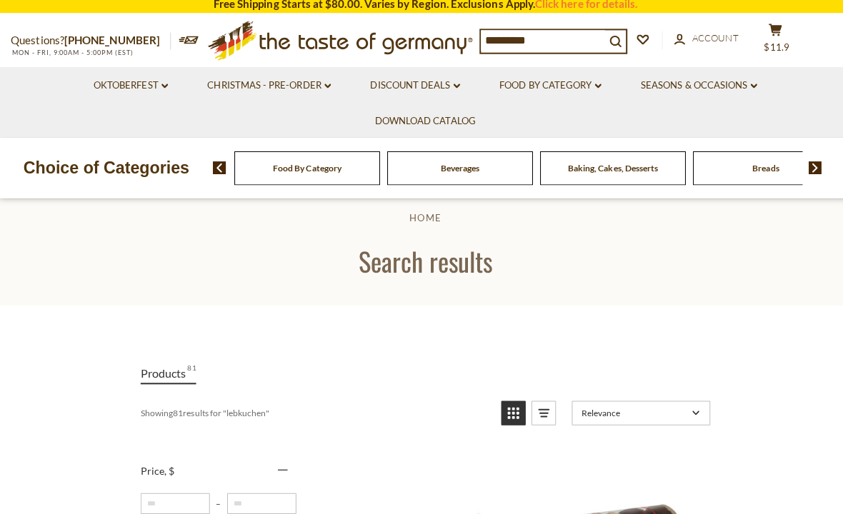
click at [452, 89] on link "Discount Deals dropdown_arrow" at bounding box center [411, 90] width 89 height 16
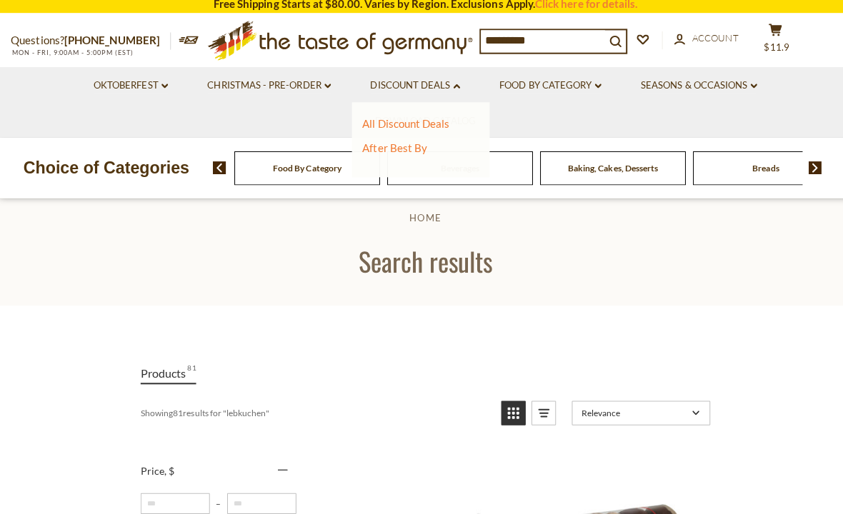
click at [439, 124] on link "All Discount Deals" at bounding box center [402, 127] width 86 height 13
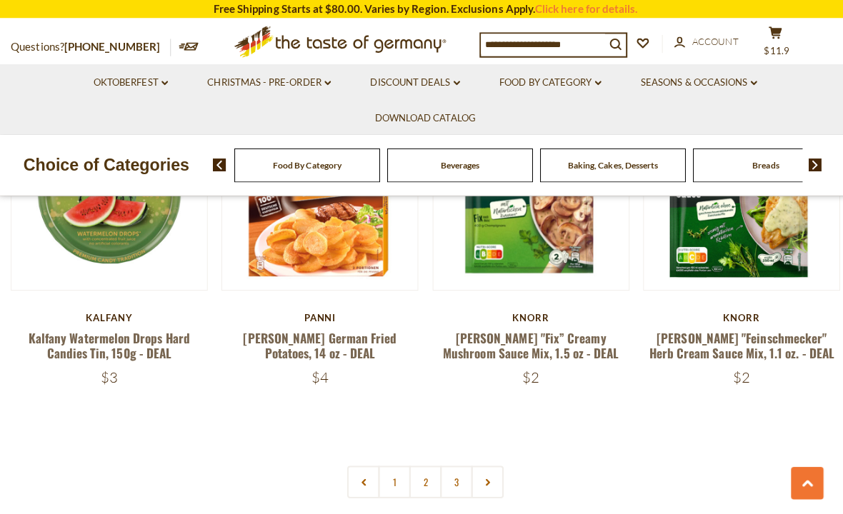
scroll to position [3373, 0]
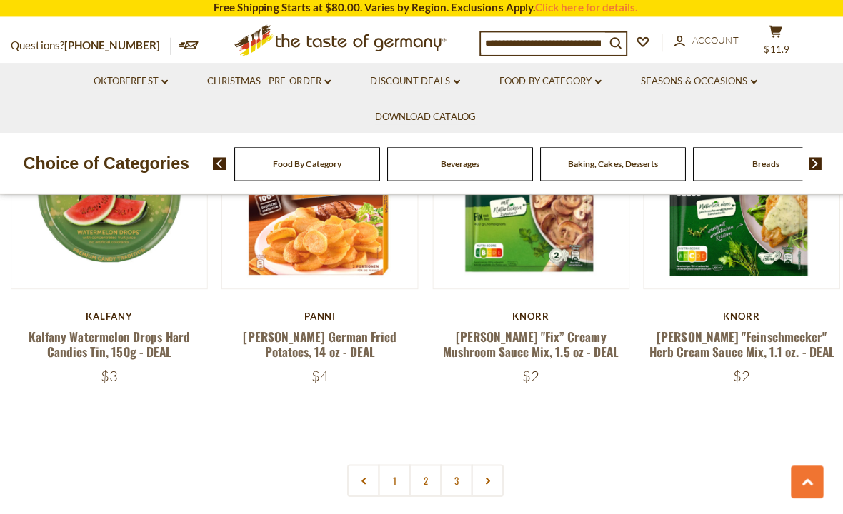
click at [494, 462] on link at bounding box center [483, 478] width 32 height 32
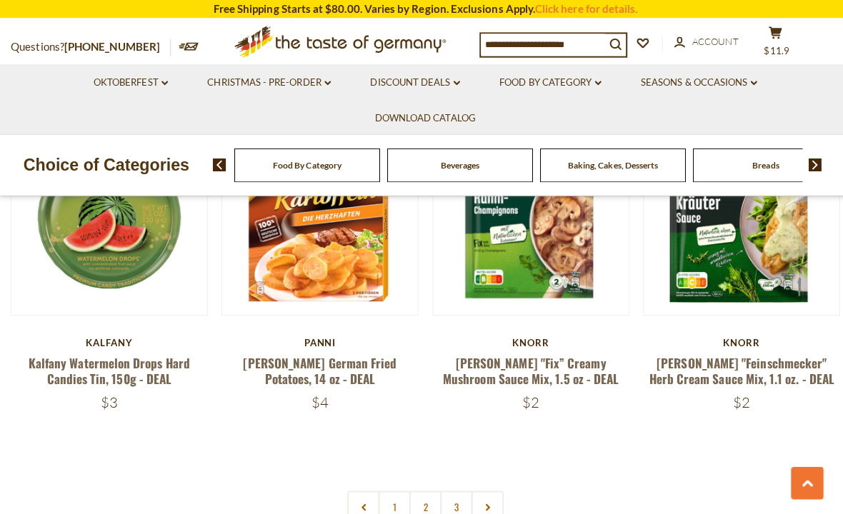
scroll to position [3353, 0]
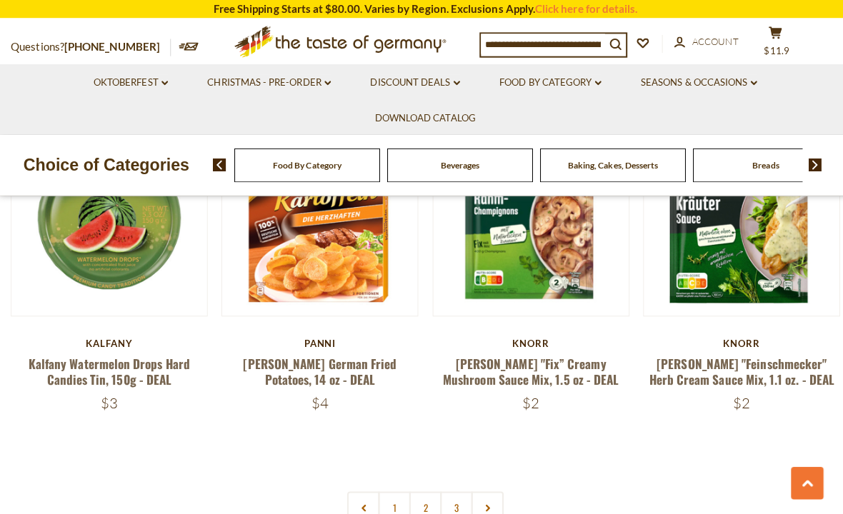
click at [479, 487] on link at bounding box center [483, 503] width 32 height 32
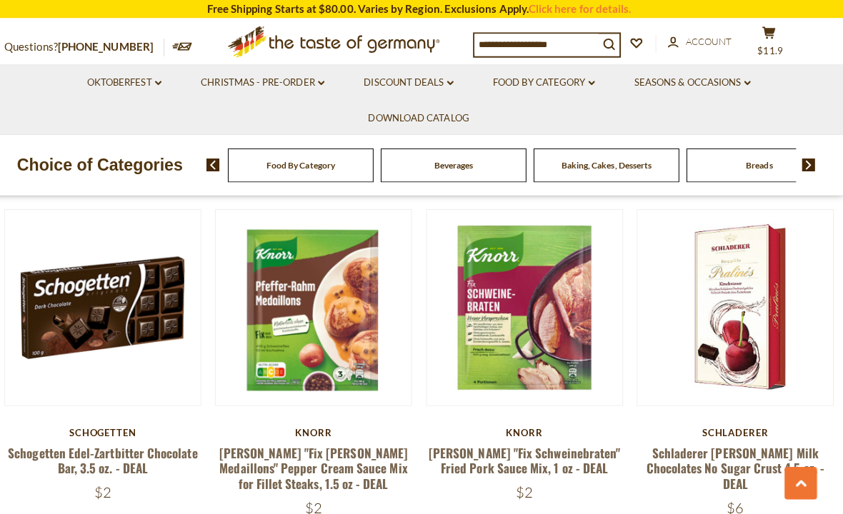
scroll to position [1548, 0]
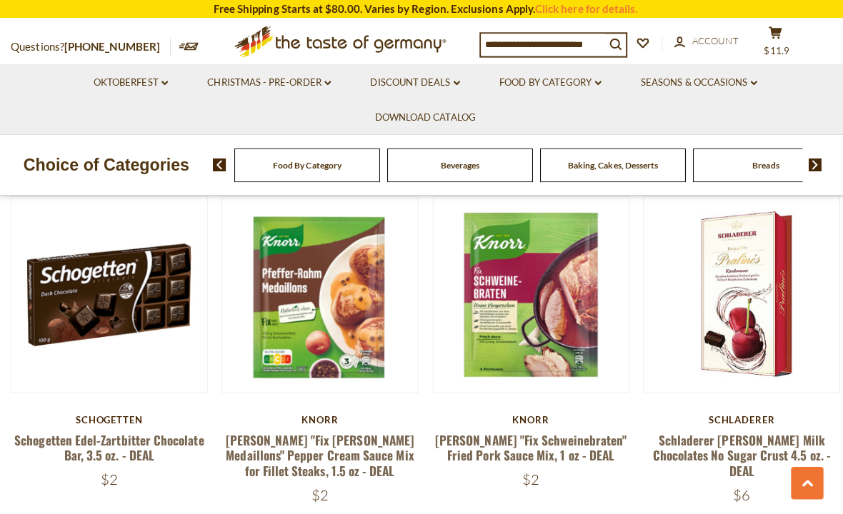
click at [81, 427] on link "Schogetten Edel-Zartbitter Chocolate Bar, 3.5 oz. - DEAL" at bounding box center [108, 443] width 188 height 33
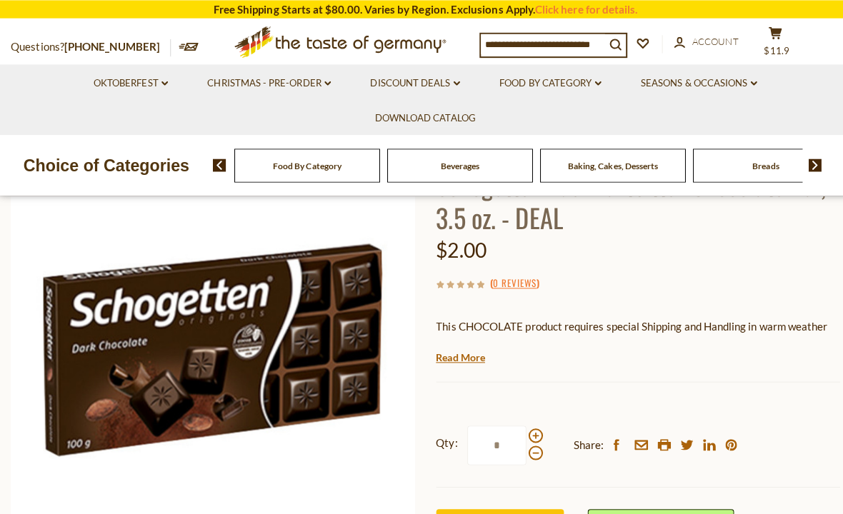
scroll to position [117, 0]
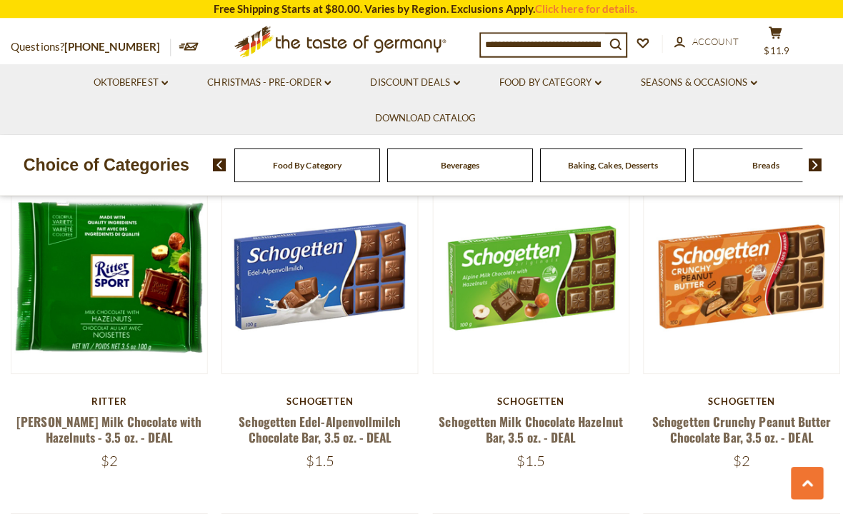
scroll to position [1238, 0]
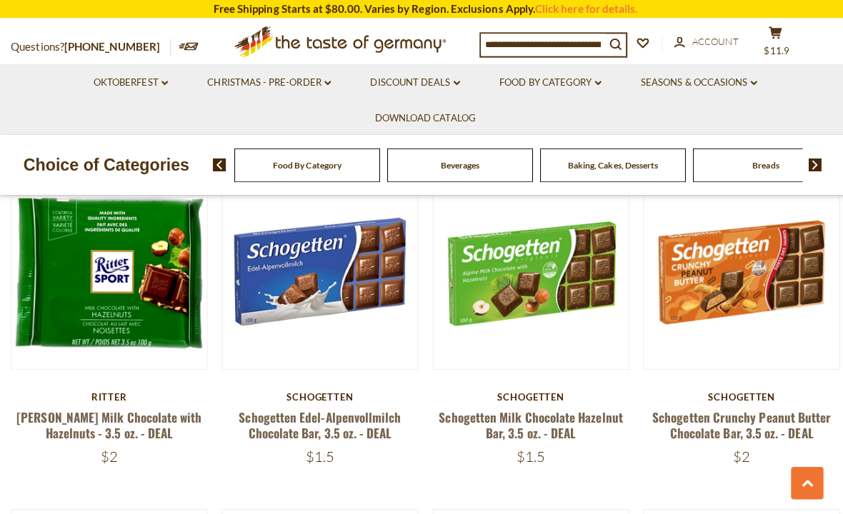
click at [68, 404] on link "[PERSON_NAME] Milk Chocolate with Hazelnuts - 3.5 oz. - DEAL" at bounding box center [108, 420] width 184 height 33
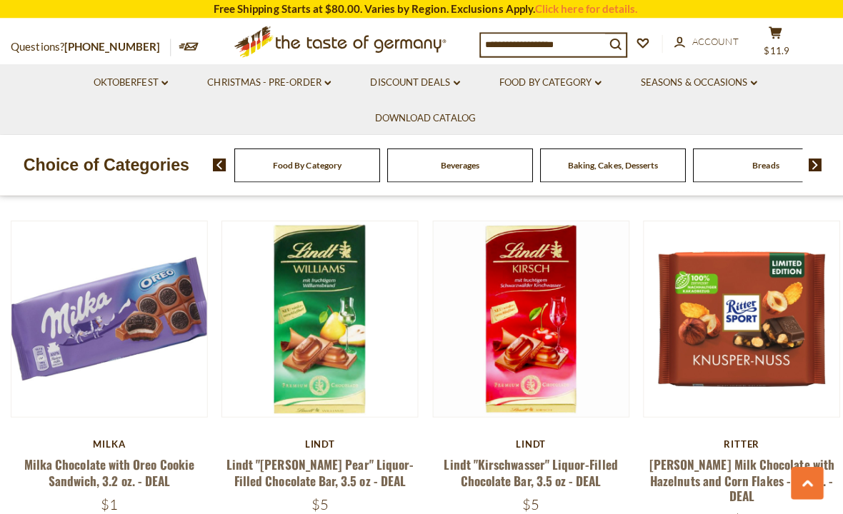
click at [567, 49] on input at bounding box center [538, 44] width 123 height 20
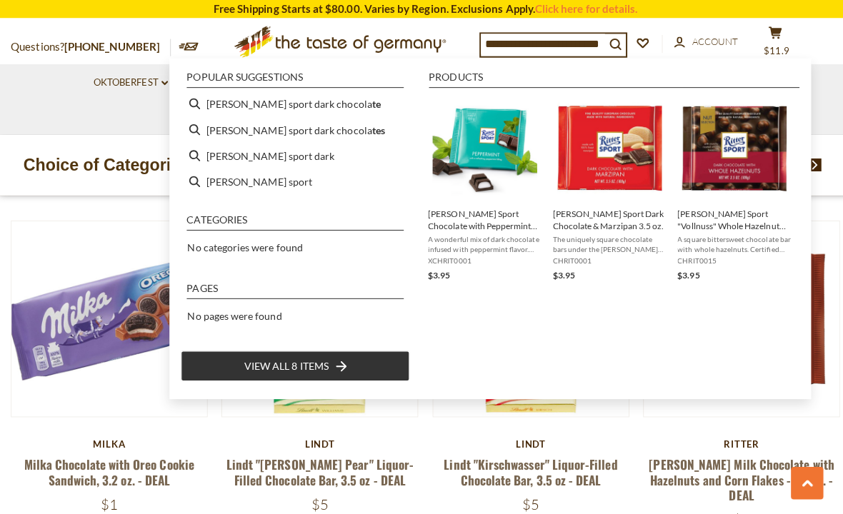
type input "**********"
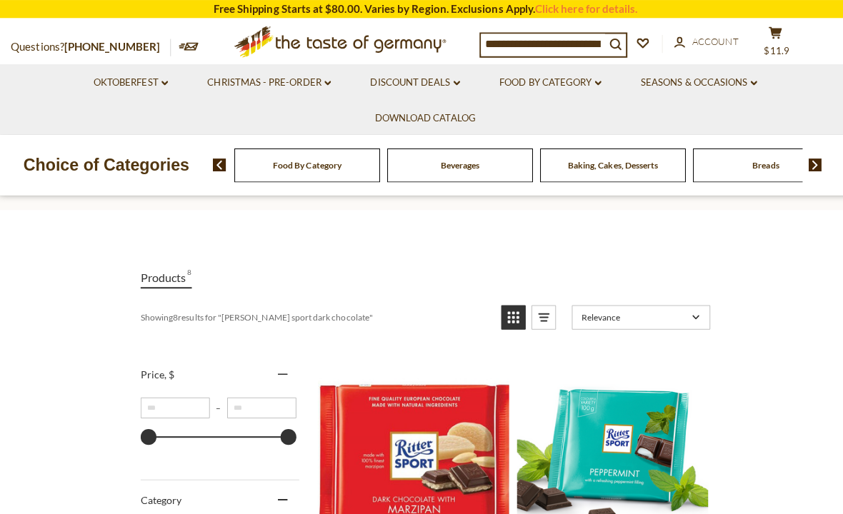
scroll to position [110, 0]
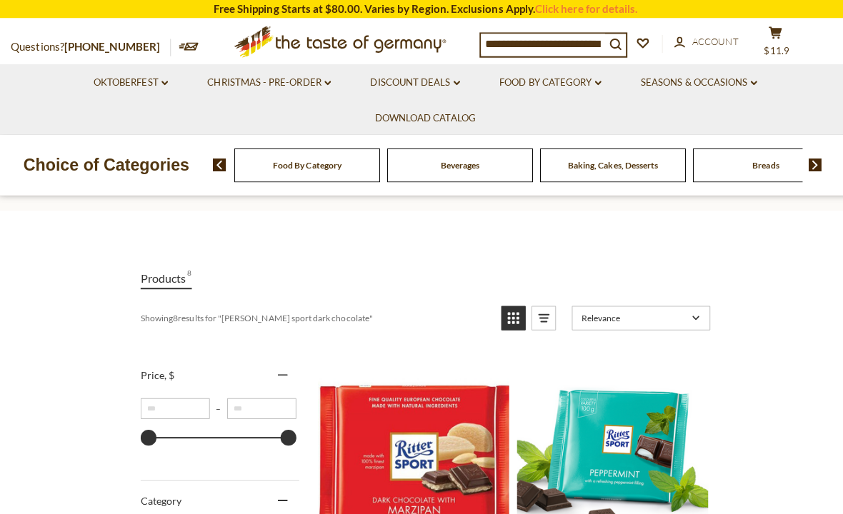
click at [554, 44] on input "**********" at bounding box center [538, 44] width 123 height 20
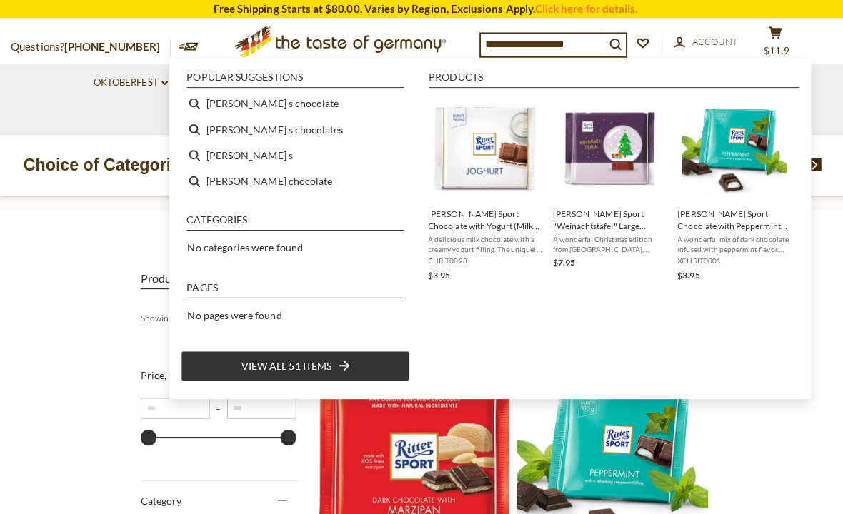
click at [573, 50] on input "**********" at bounding box center [538, 44] width 123 height 20
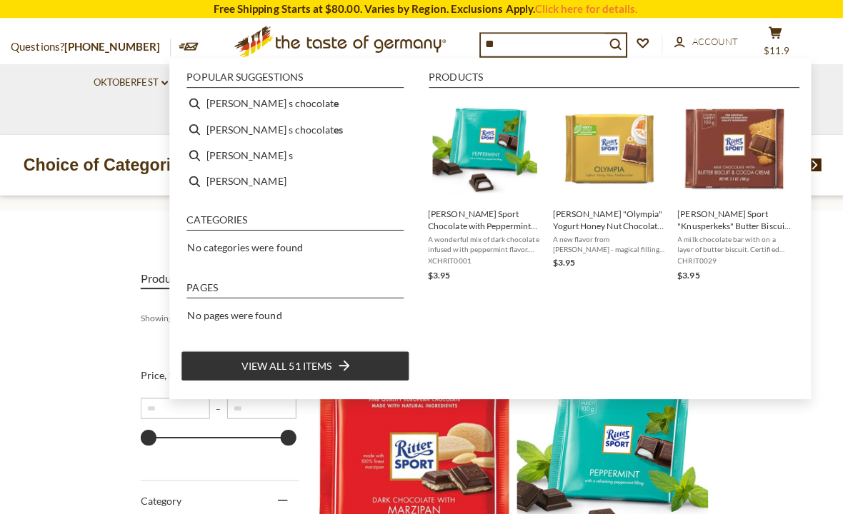
type input "*"
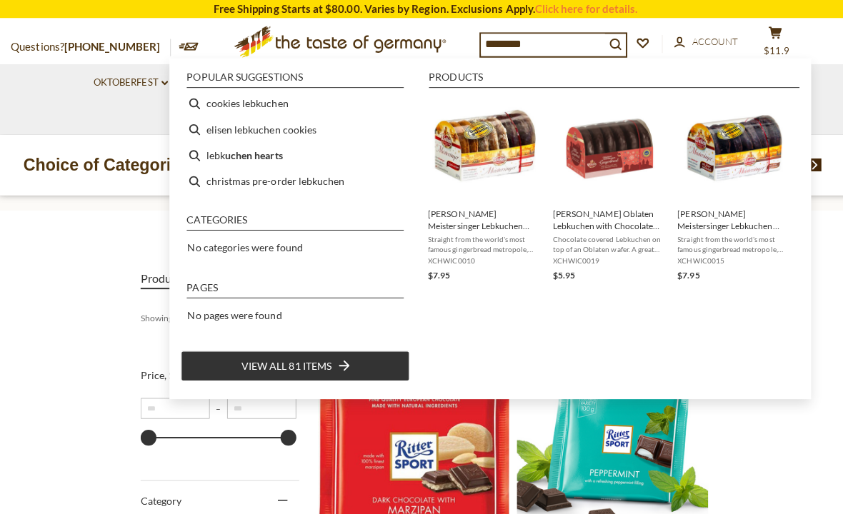
type input "*********"
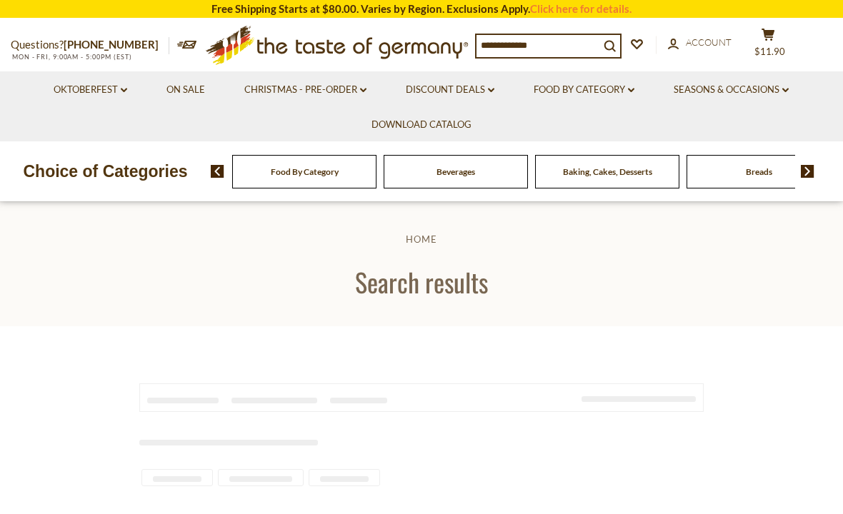
type input "*********"
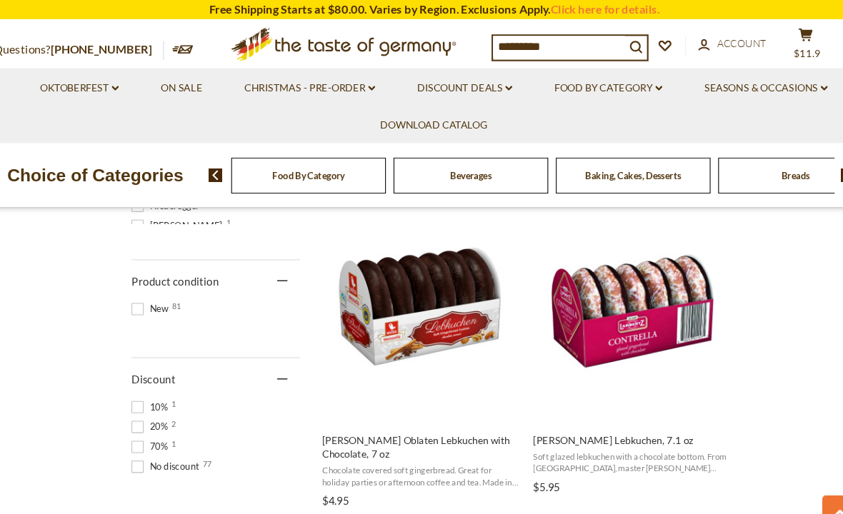
scroll to position [908, 0]
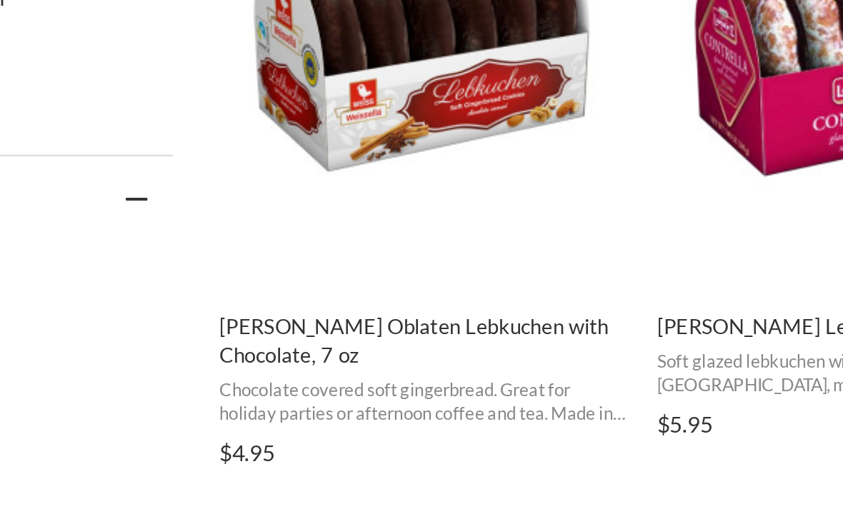
click at [317, 432] on span "Chocolate covered soft gingerbread. Great for holiday parties or afternoon coff…" at bounding box center [409, 443] width 185 height 22
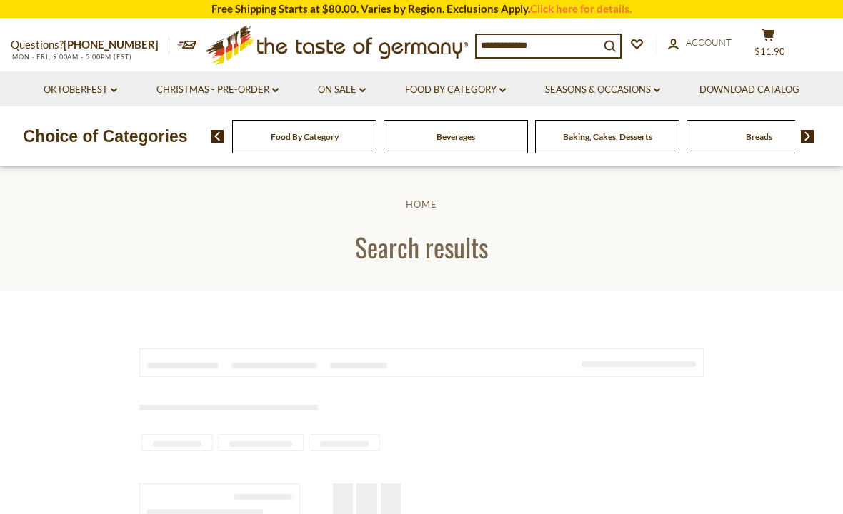
type input "*********"
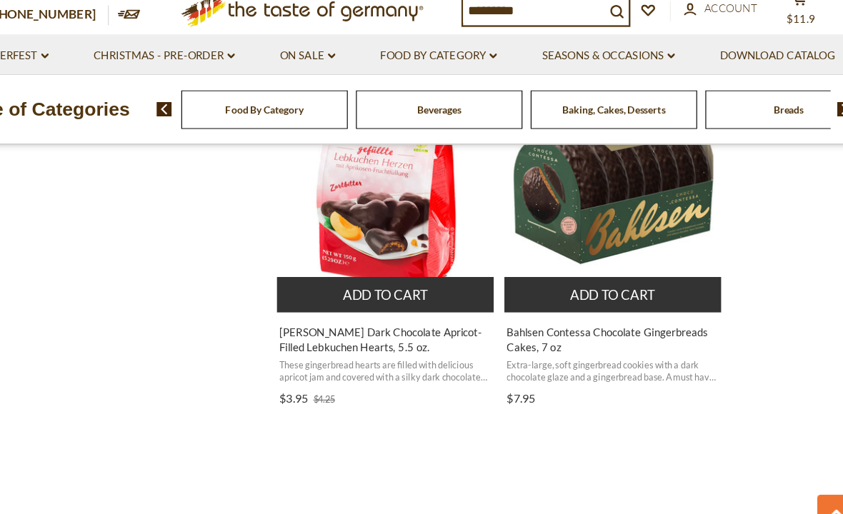
scroll to position [2208, 0]
click at [561, 315] on span "Bahlsen Contessa Chocolate Gingerbreads Cakes, 7 oz" at bounding box center [606, 328] width 185 height 26
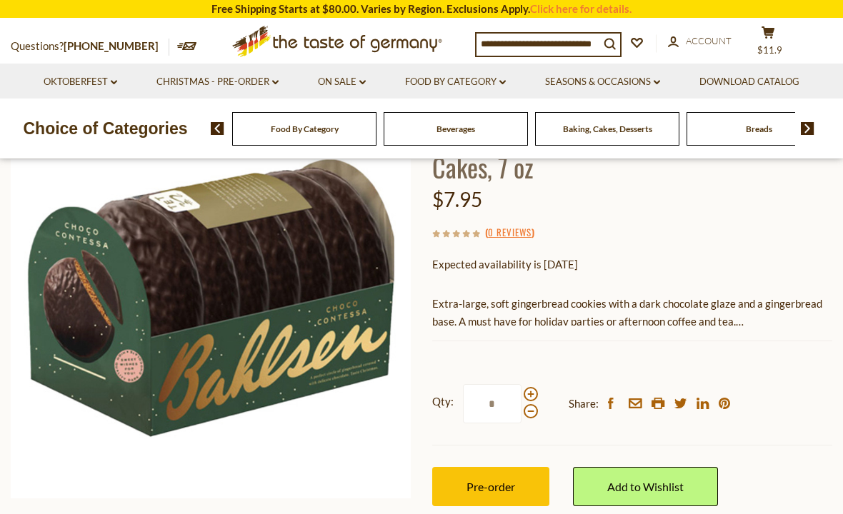
scroll to position [136, 0]
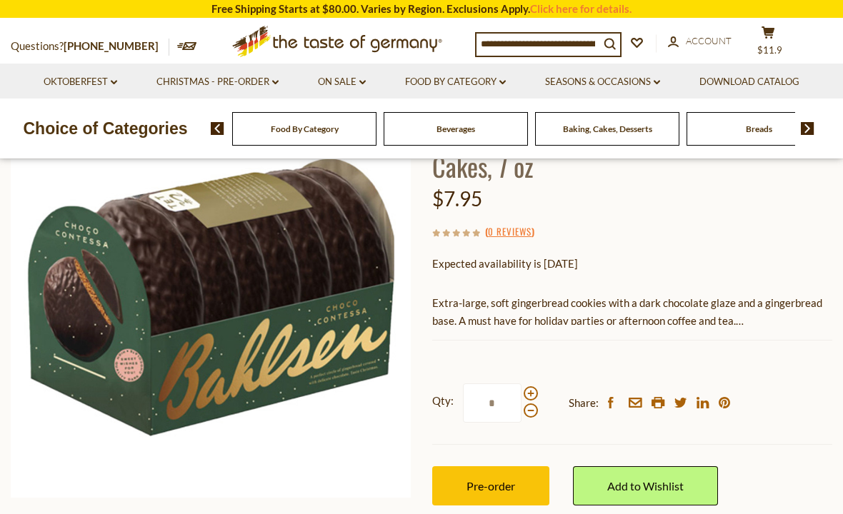
click at [529, 483] on button "Pre-order" at bounding box center [490, 486] width 117 height 39
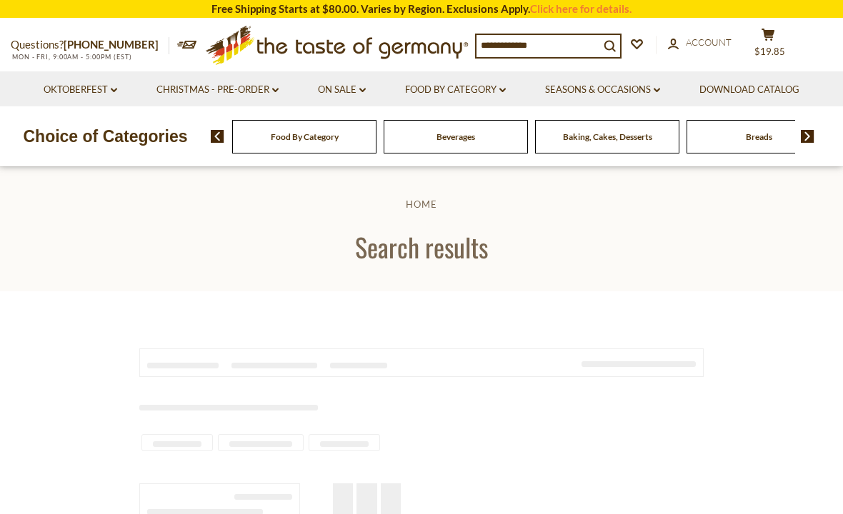
scroll to position [2277, 75]
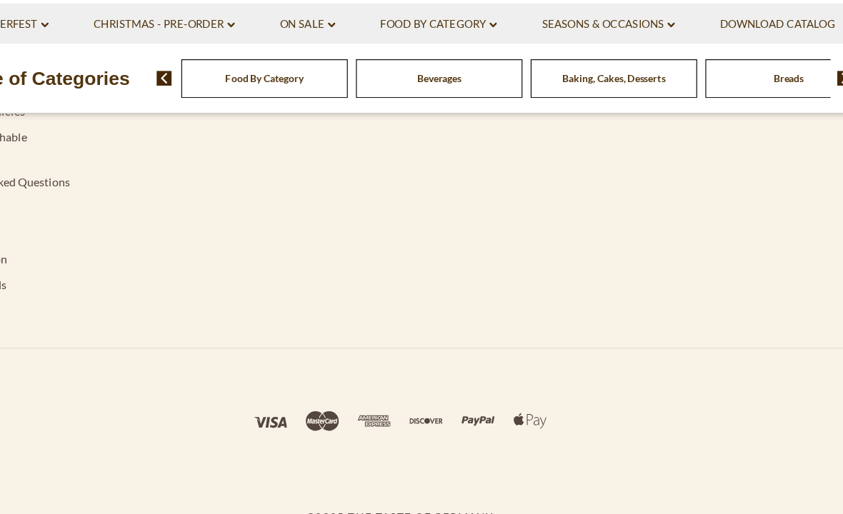
type input "*********"
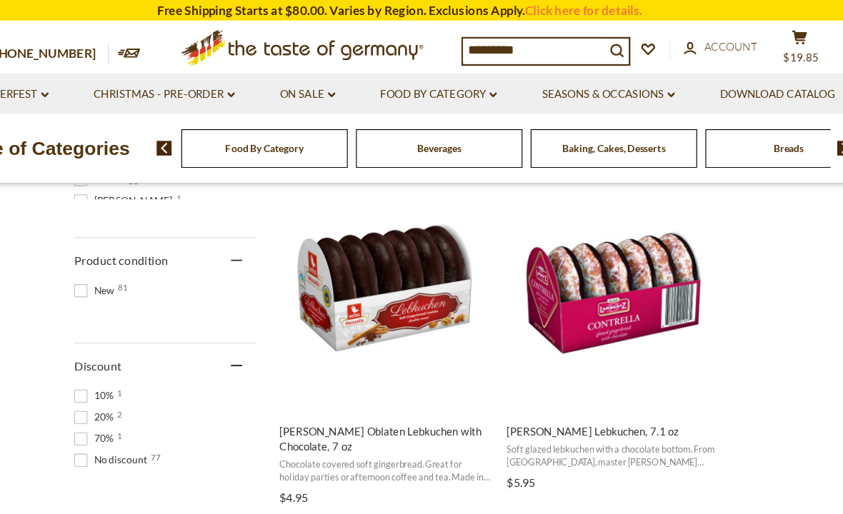
scroll to position [903, 0]
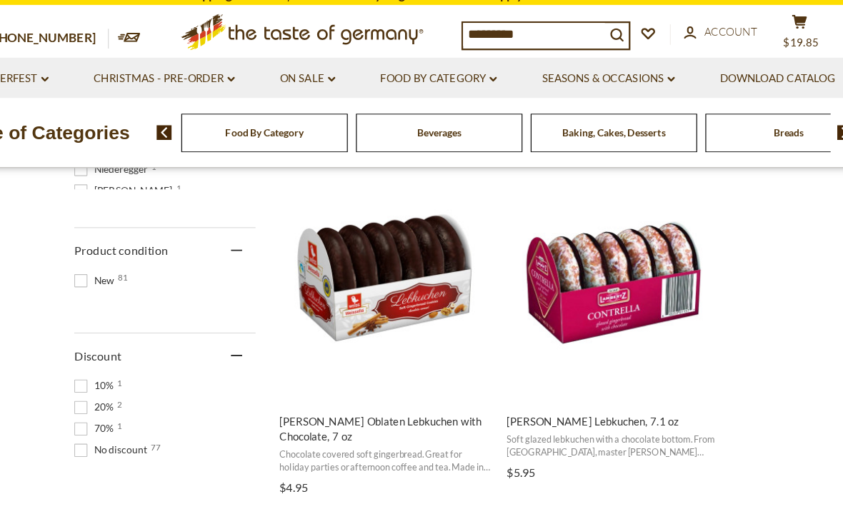
click at [342, 402] on span "Chocolate covered soft gingerbread. Great for holiday parties or afternoon coff…" at bounding box center [409, 413] width 185 height 22
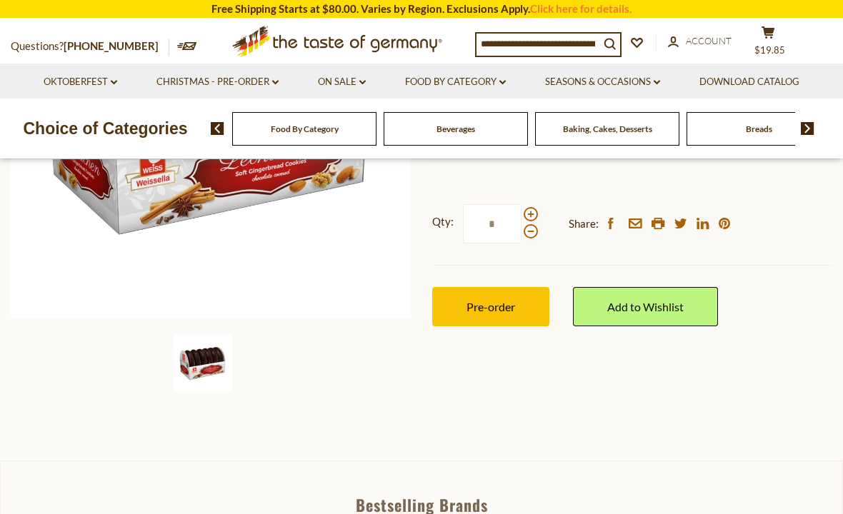
scroll to position [324, 0]
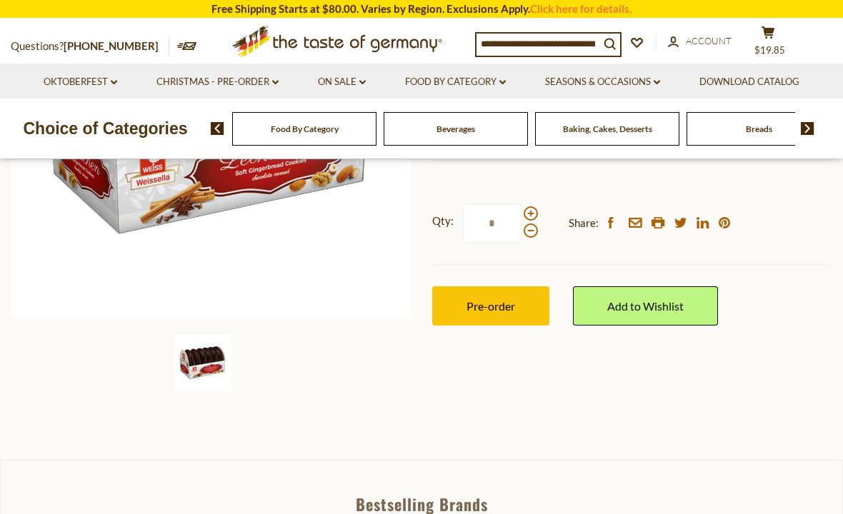
click at [504, 305] on span "Pre-order" at bounding box center [491, 306] width 49 height 14
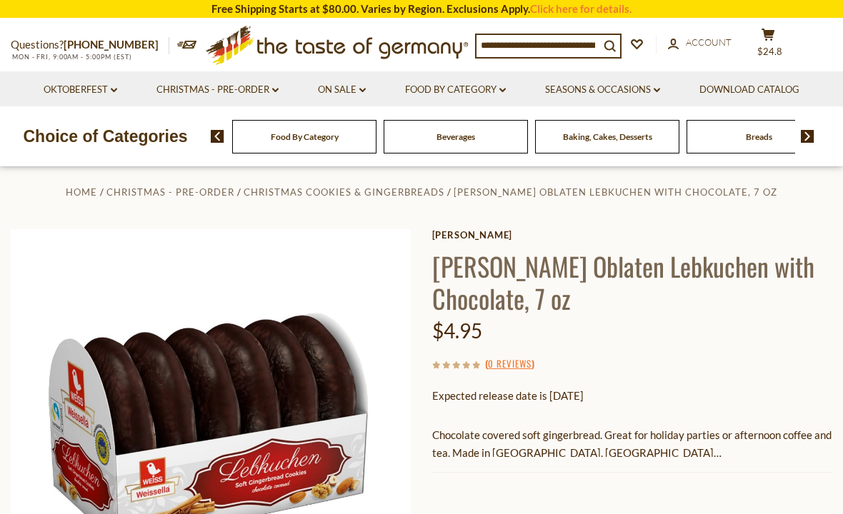
scroll to position [0, 0]
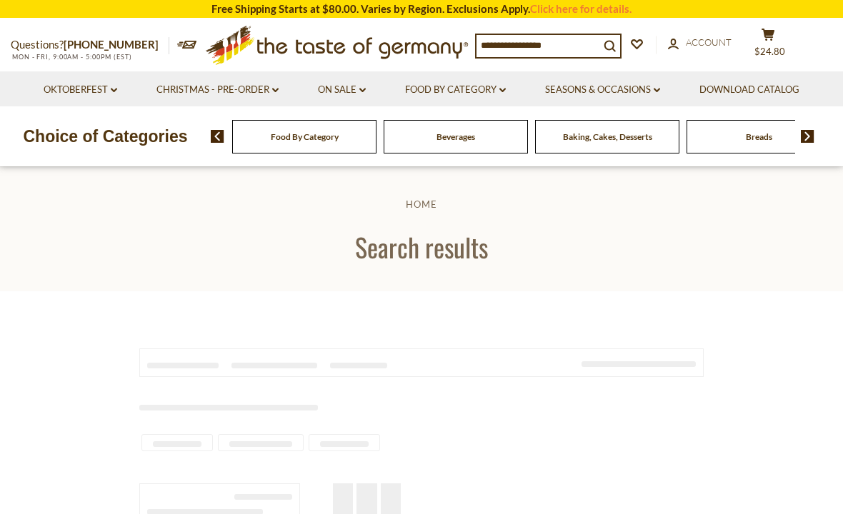
type input "*********"
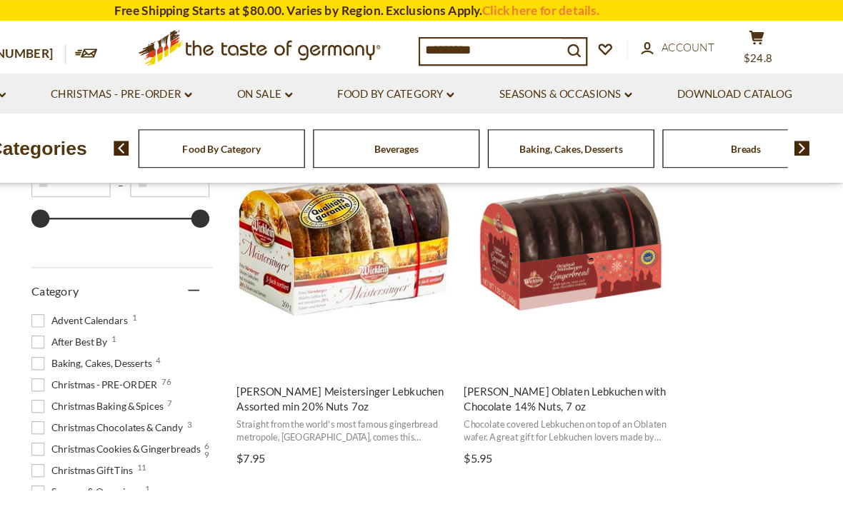
scroll to position [314, 0]
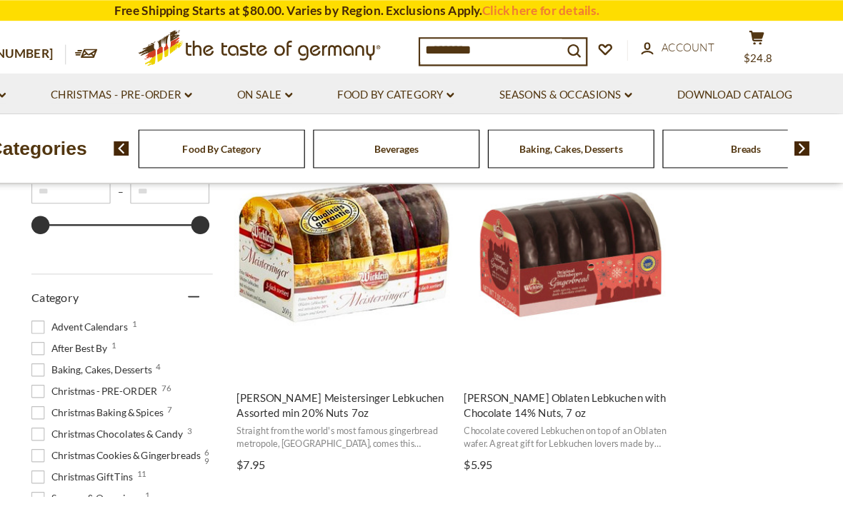
click at [762, 39] on icon at bounding box center [768, 32] width 13 height 12
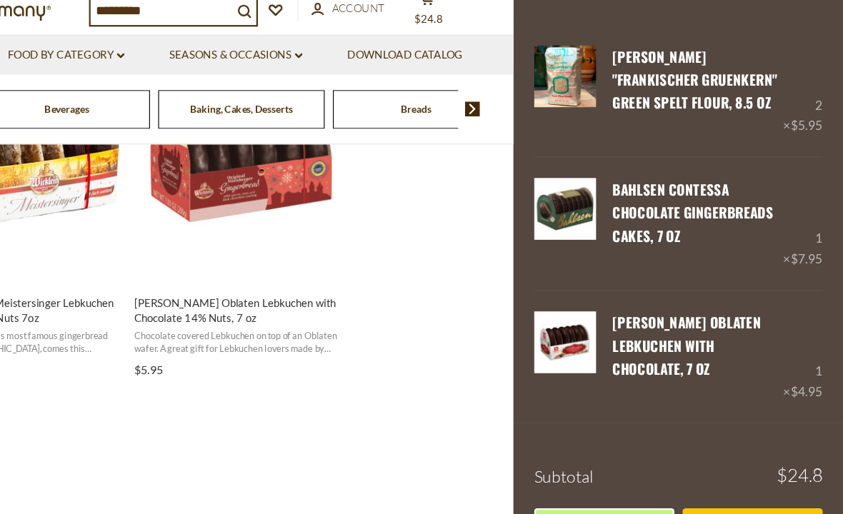
scroll to position [362, 0]
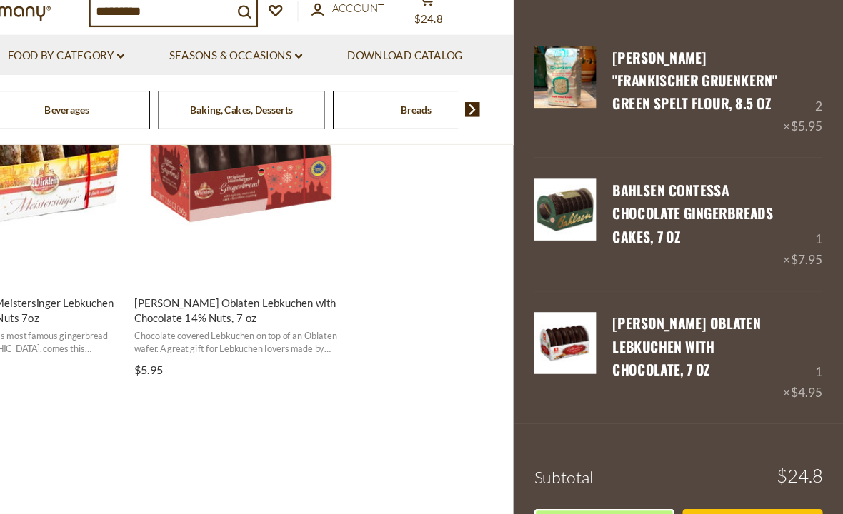
click at [704, 475] on link "Checkout" at bounding box center [764, 494] width 121 height 39
